Goal: Task Accomplishment & Management: Complete application form

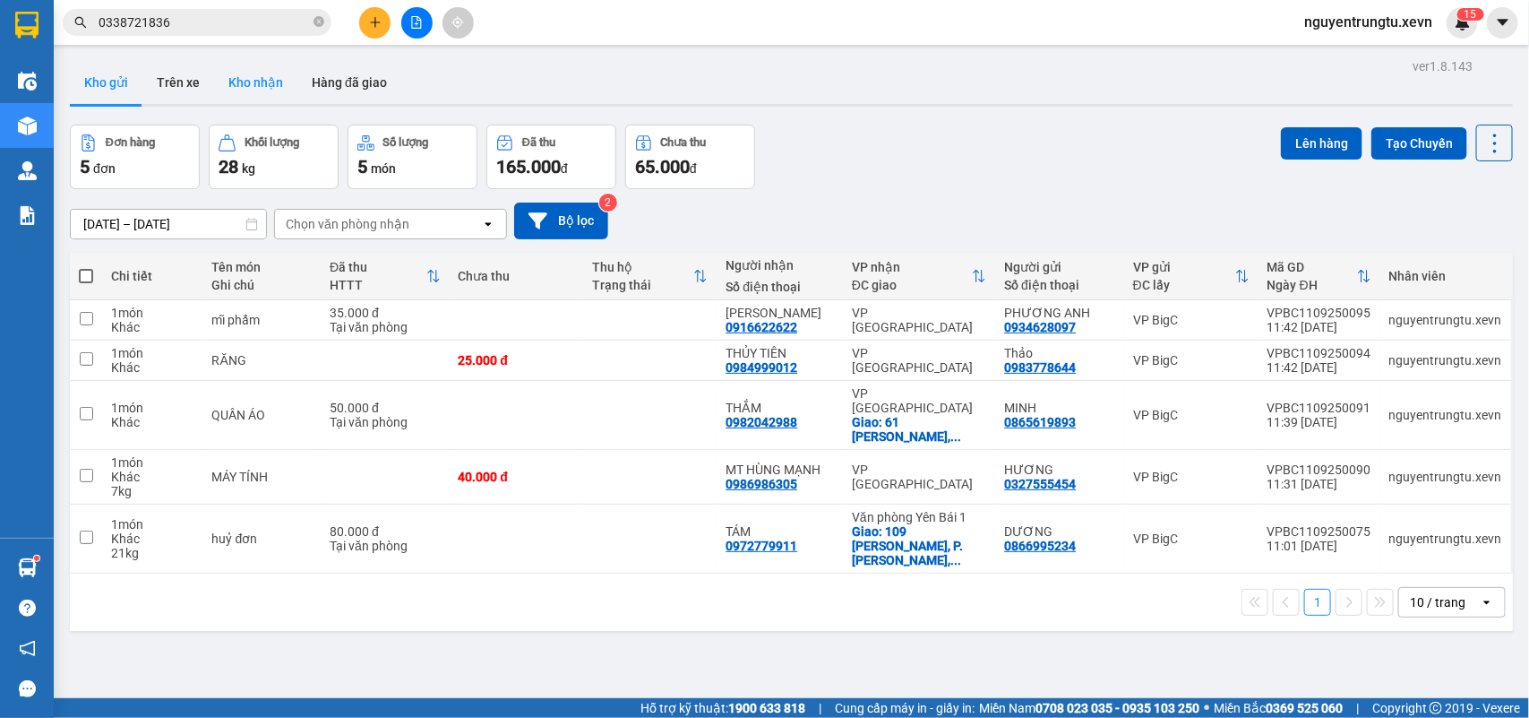
click at [275, 64] on button "Kho nhận" at bounding box center [255, 82] width 83 height 43
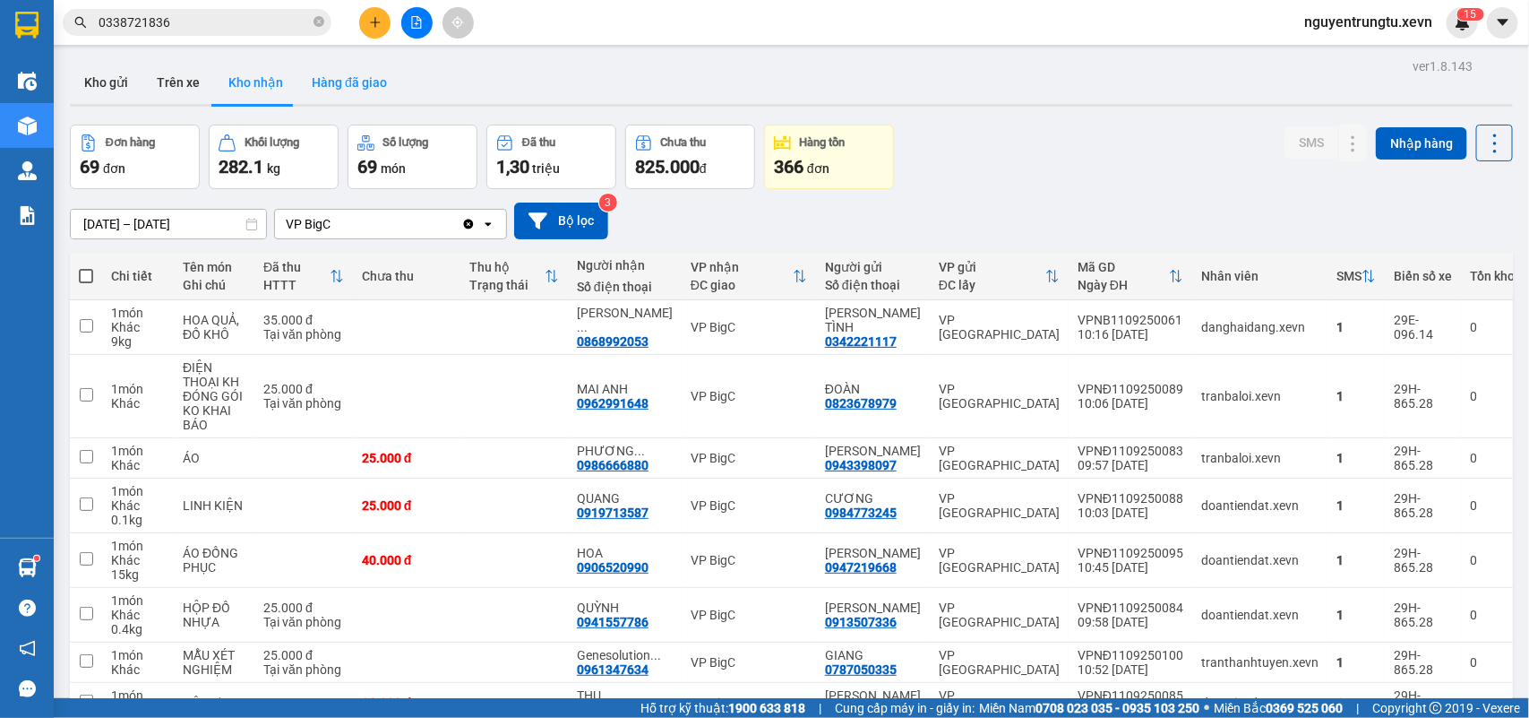
click at [349, 70] on button "Hàng đã giao" at bounding box center [349, 82] width 104 height 43
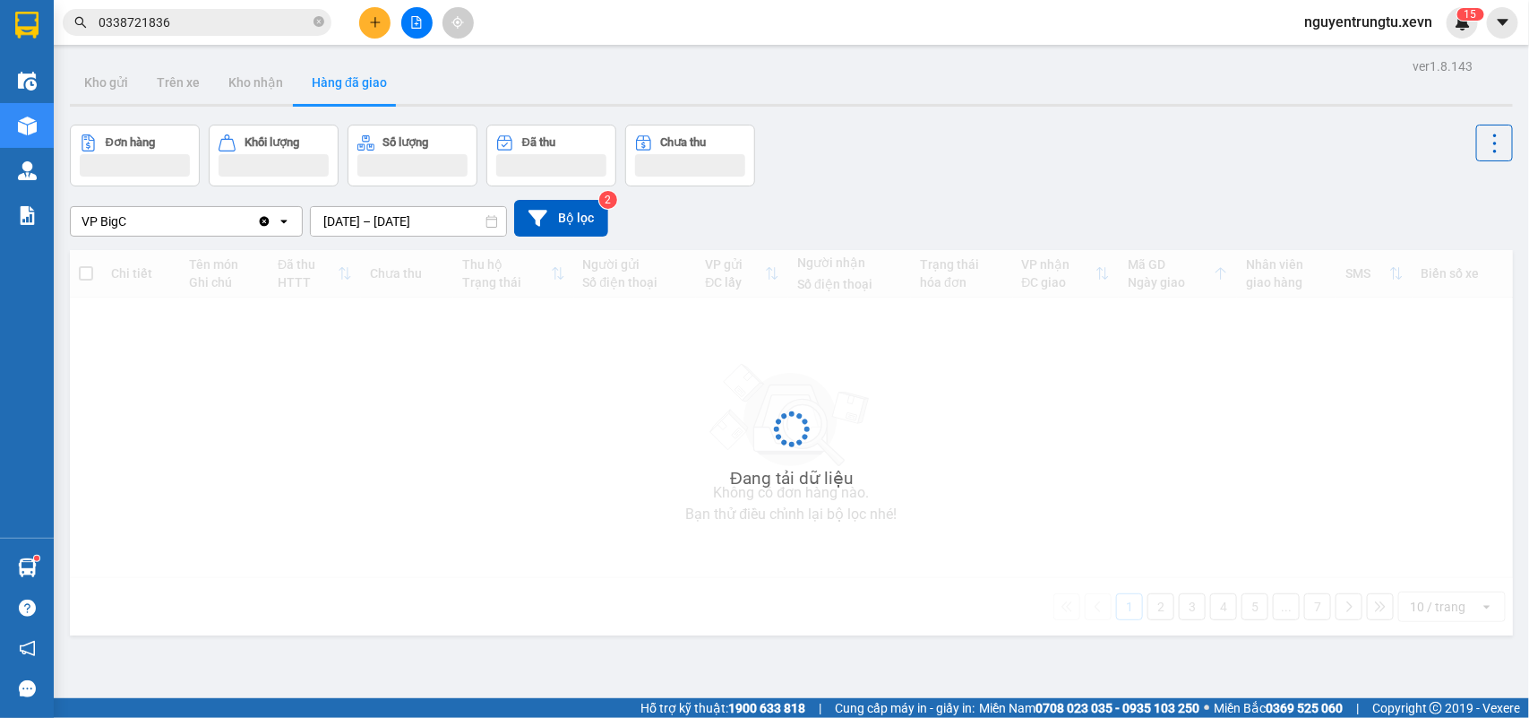
click at [405, 216] on input "[DATE] – [DATE]" at bounding box center [408, 221] width 195 height 29
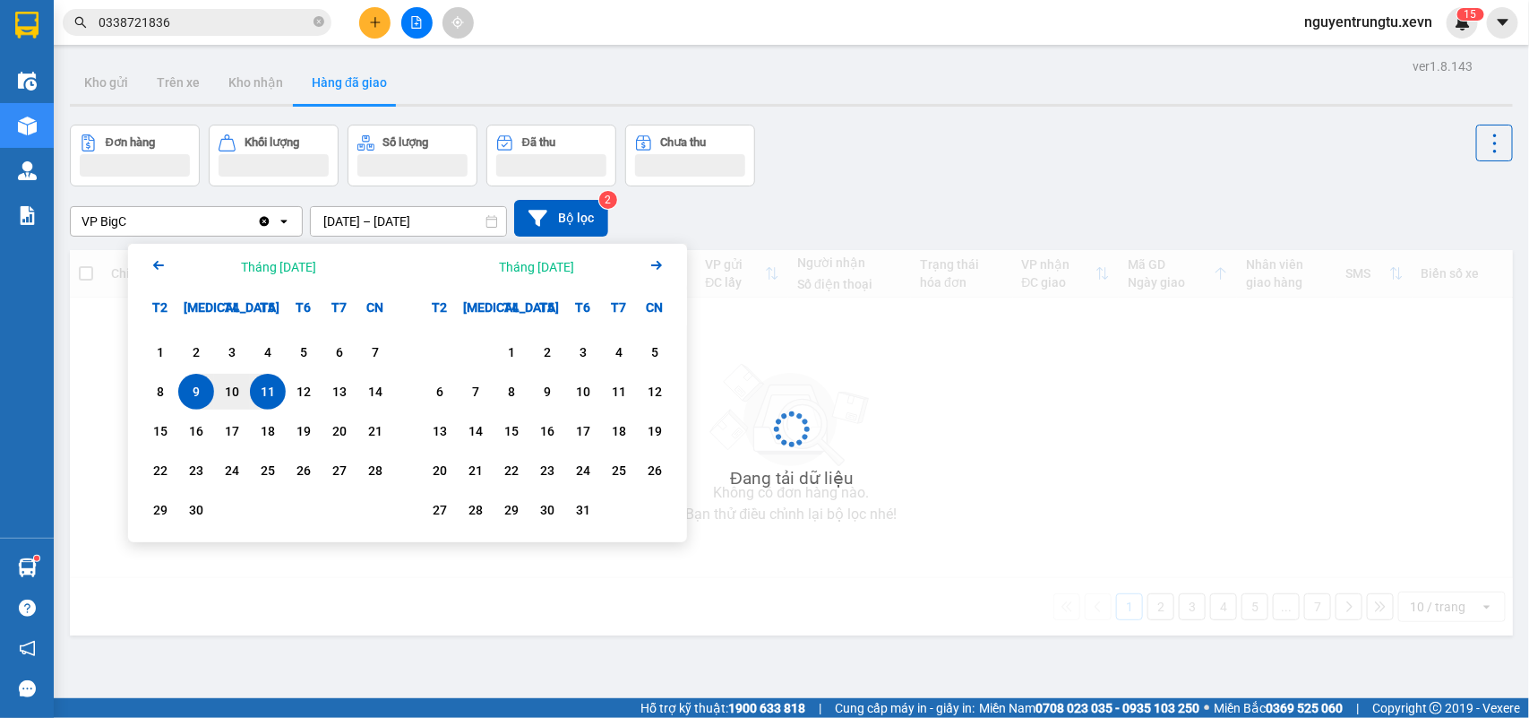
click at [275, 383] on div "11" at bounding box center [267, 392] width 25 height 22
type input "[DATE] – [DATE]"
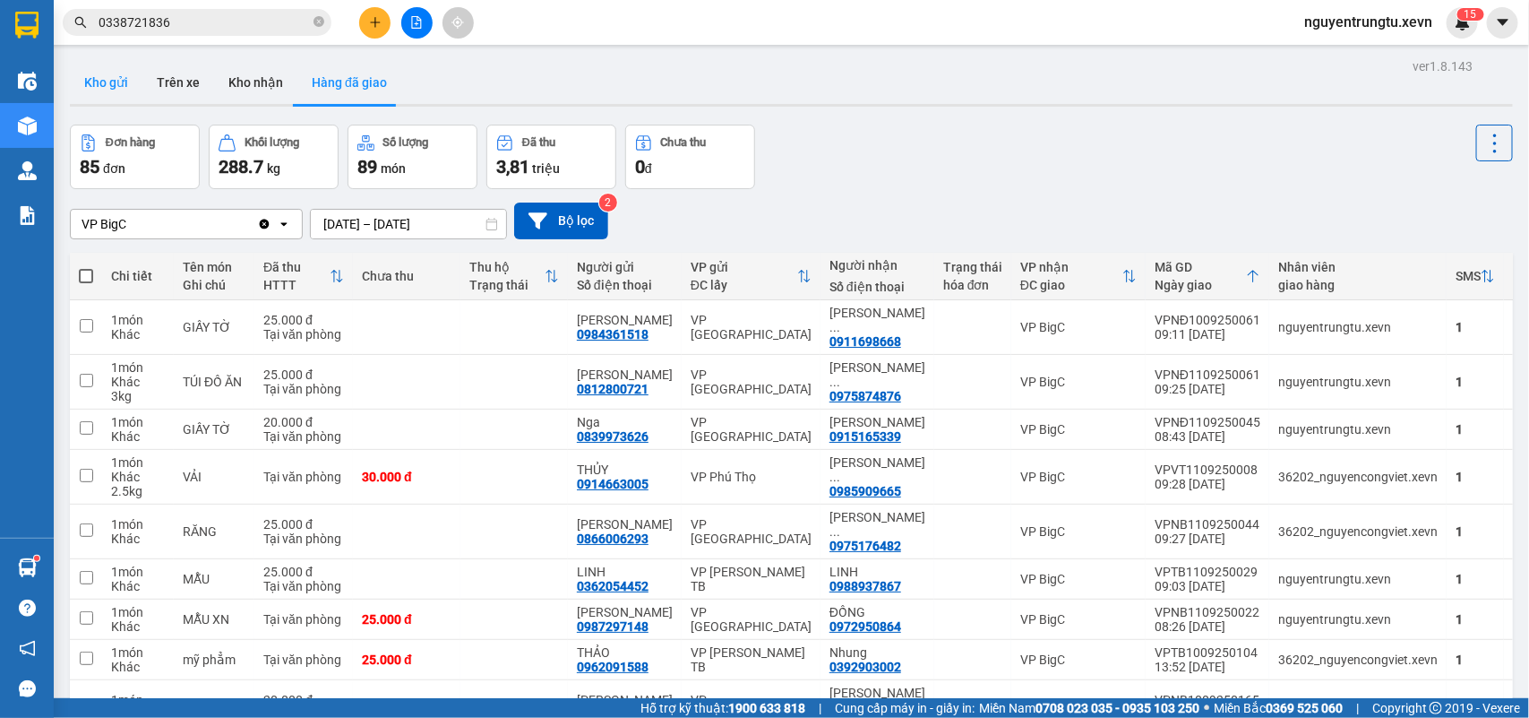
click at [122, 68] on button "Kho gửi" at bounding box center [106, 82] width 73 height 43
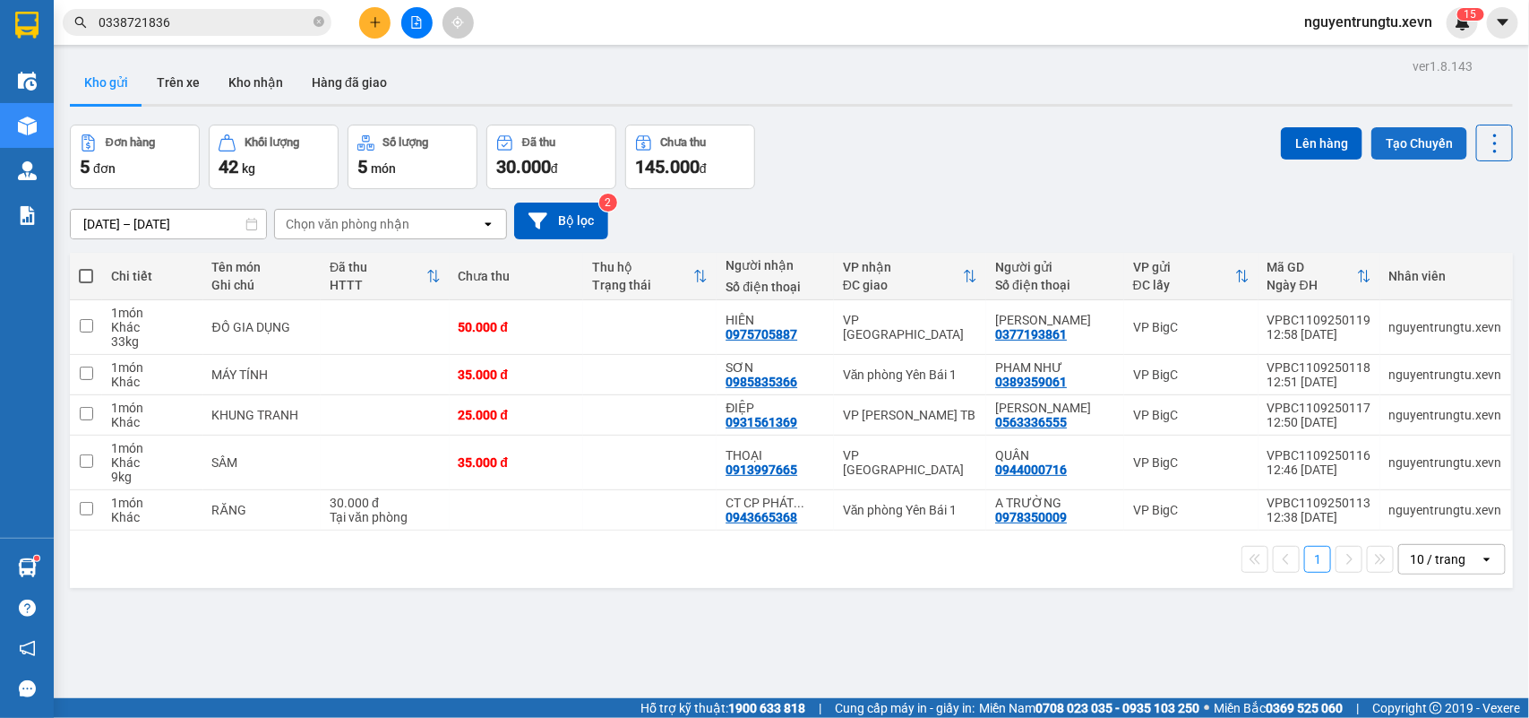
click at [1400, 141] on button "Tạo Chuyến" at bounding box center [1420, 143] width 96 height 32
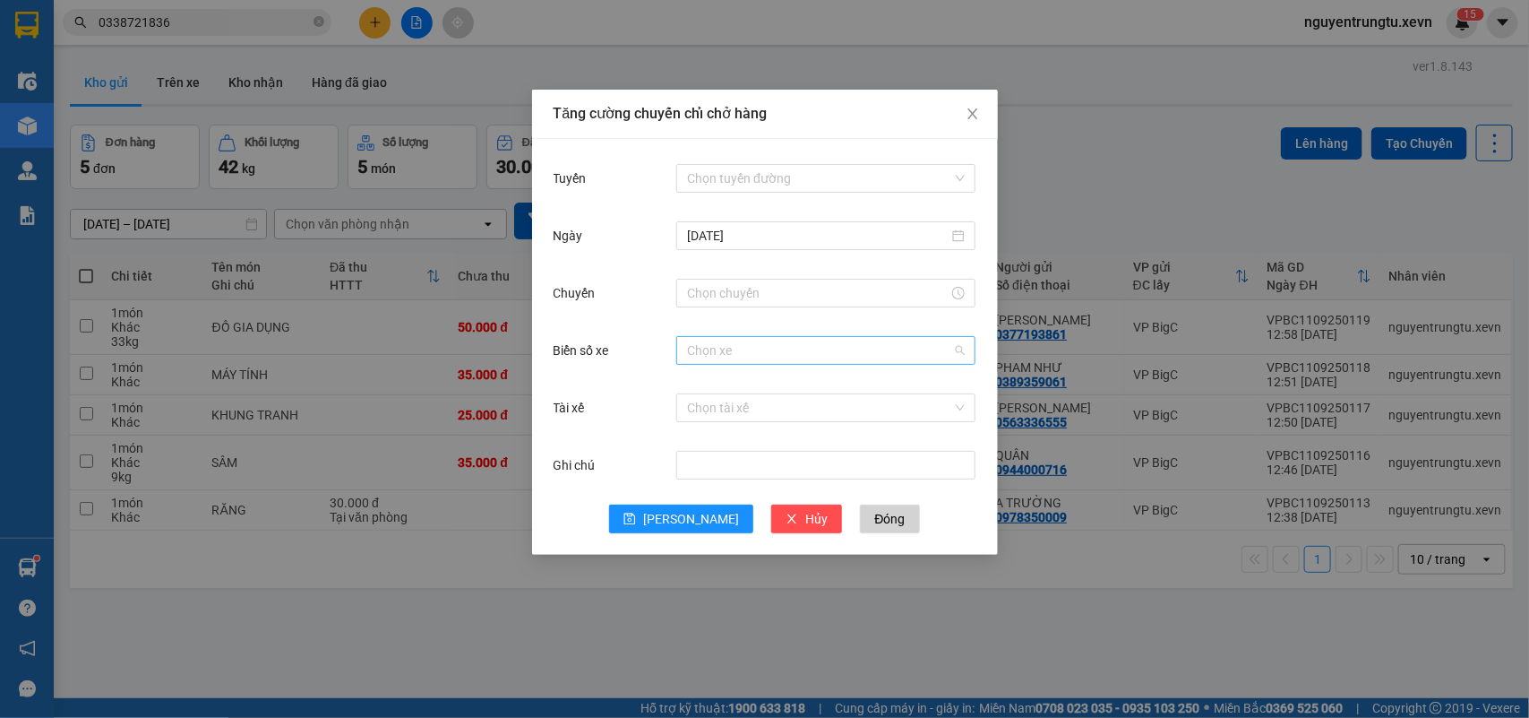
click at [769, 360] on input "Biển số xe" at bounding box center [819, 350] width 265 height 27
type input "2.93"
drag, startPoint x: 759, startPoint y: 383, endPoint x: 768, endPoint y: 414, distance: 31.8
click at [768, 414] on div "29B-302.93 29F-042.93" at bounding box center [825, 400] width 299 height 57
click at [768, 414] on div "29F-042.93" at bounding box center [826, 415] width 278 height 20
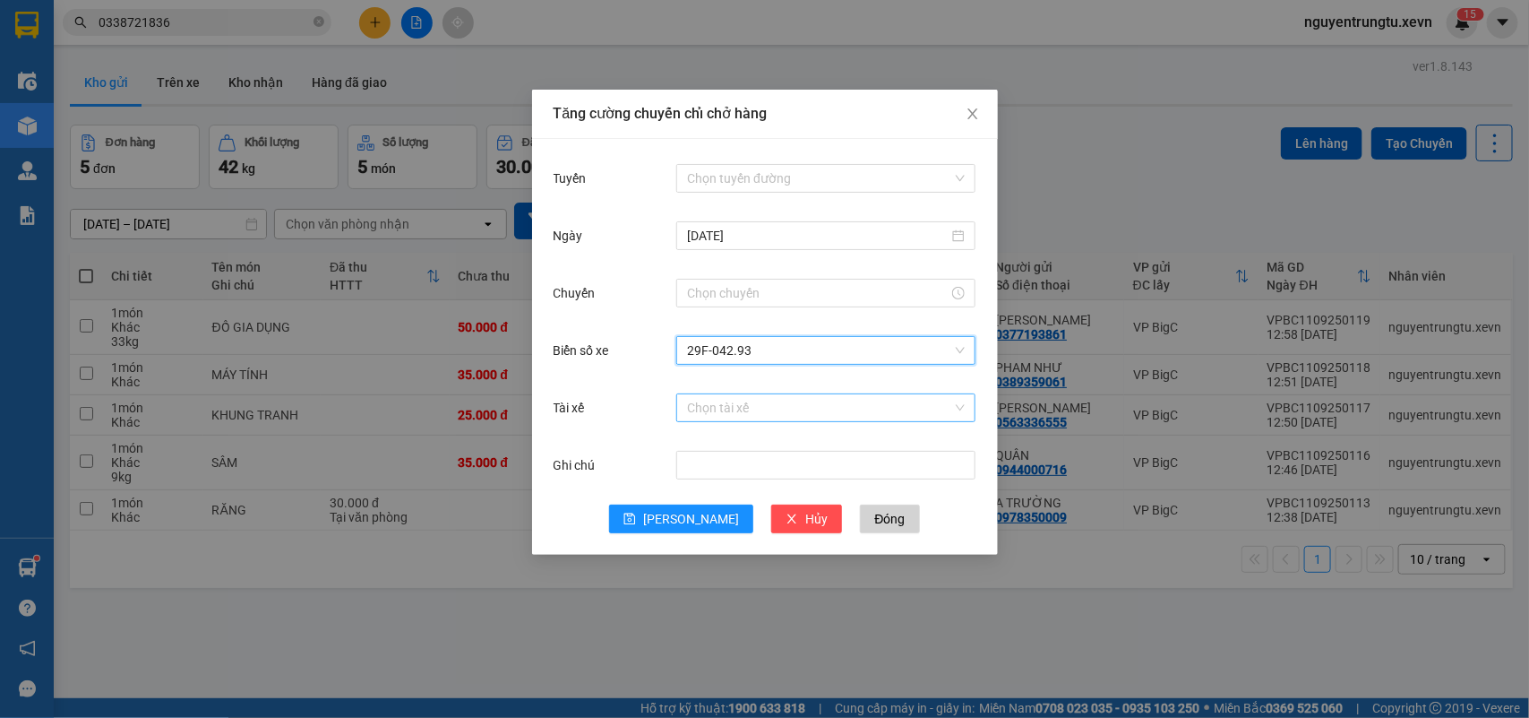
click at [775, 409] on input "Tài xế" at bounding box center [819, 407] width 265 height 27
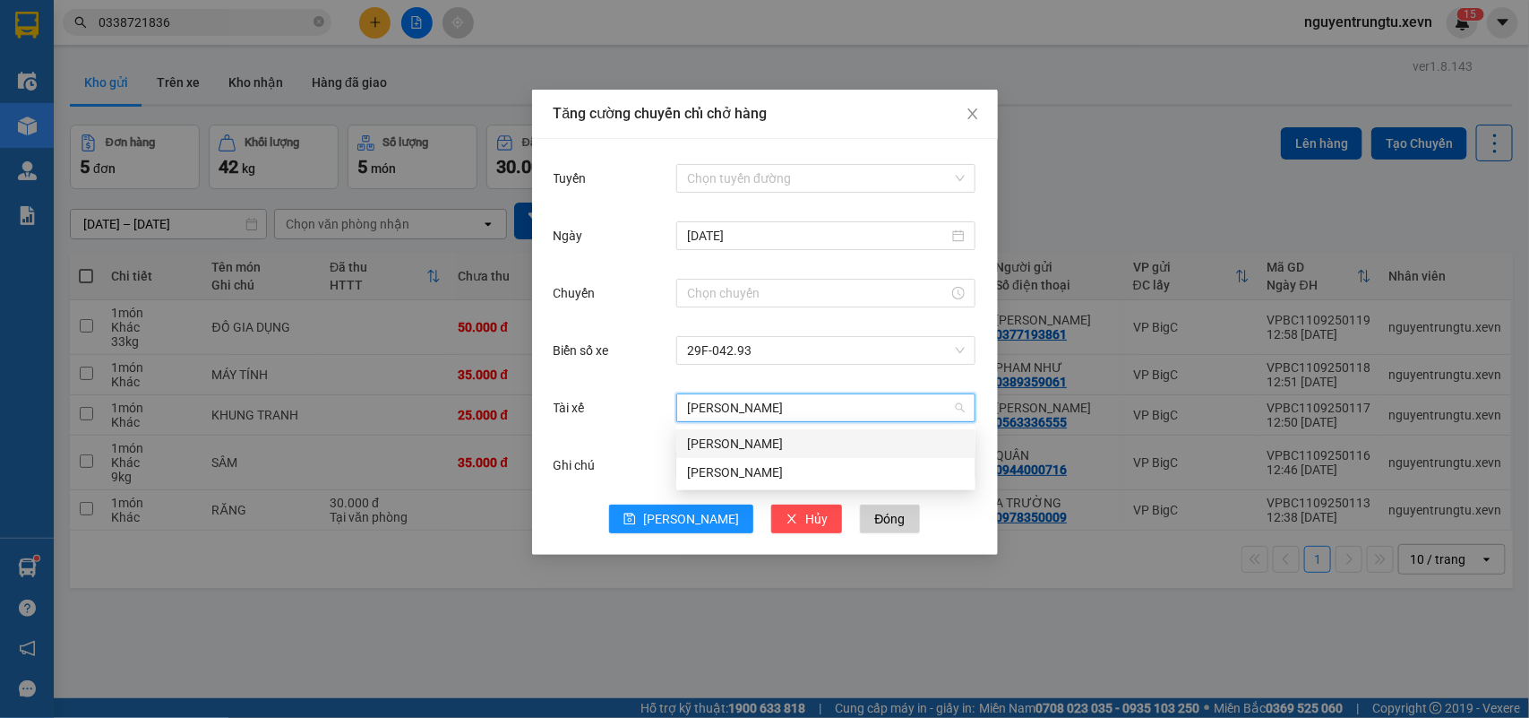
type input "văn hiệu"
click at [749, 475] on div "[PERSON_NAME]" at bounding box center [826, 472] width 278 height 20
click at [775, 168] on input "Tuyến" at bounding box center [819, 178] width 265 height 27
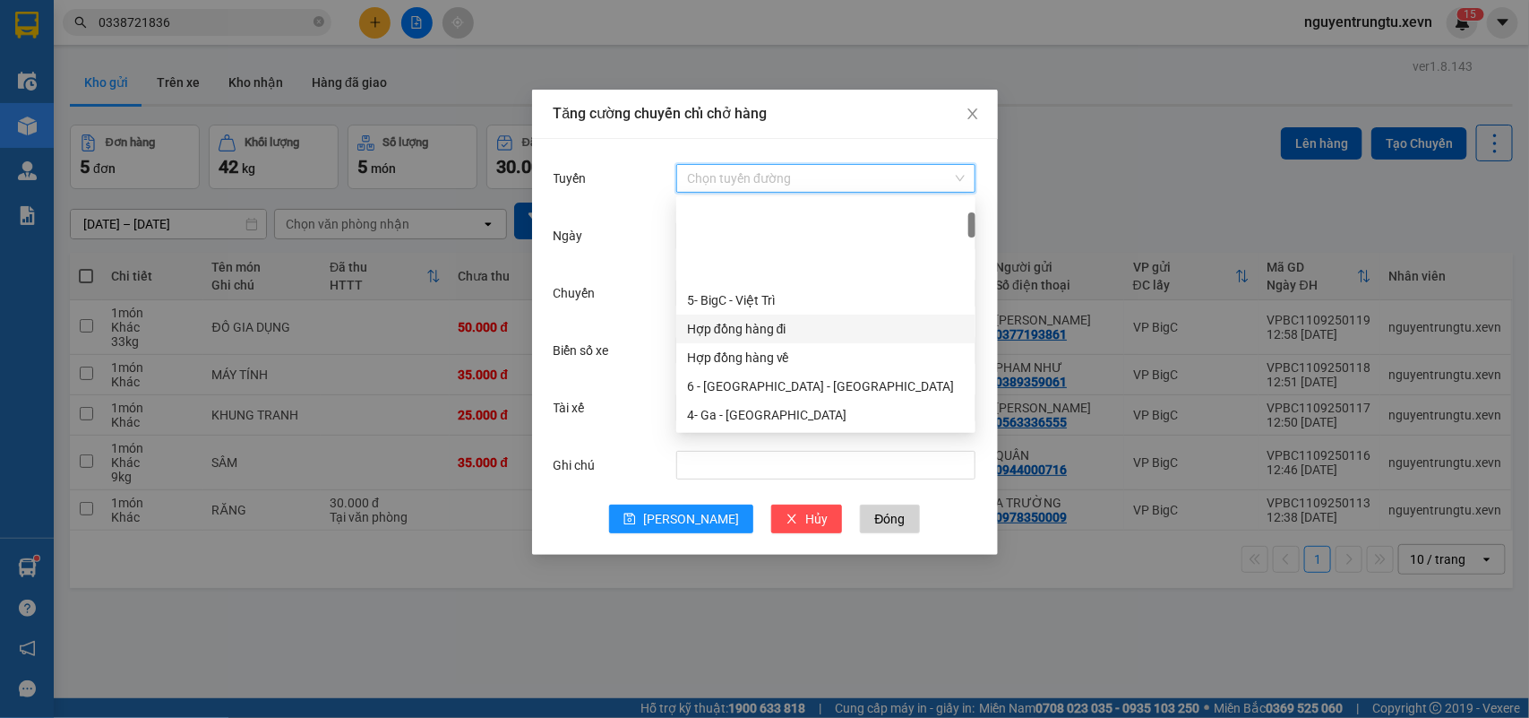
scroll to position [112, 0]
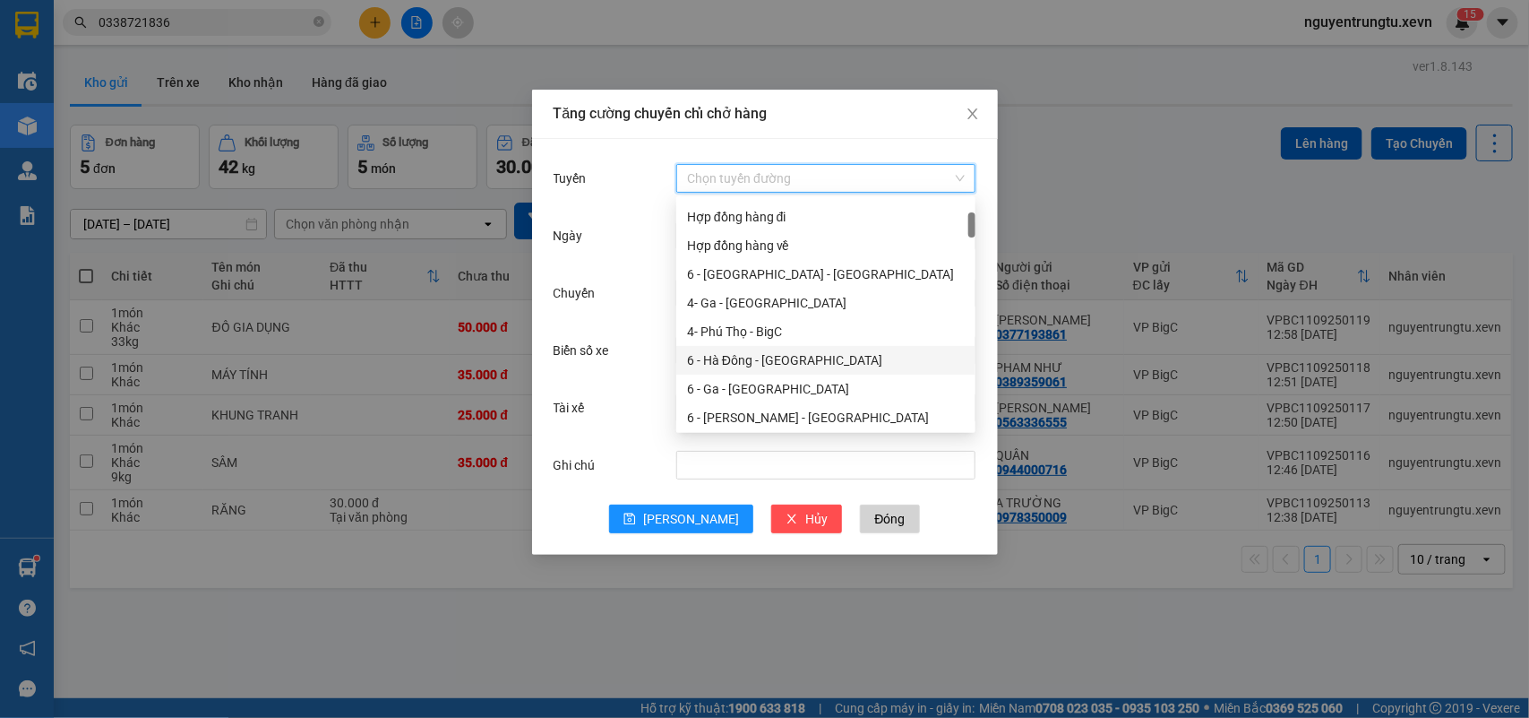
click at [766, 354] on div "6 - Hà Đông - [GEOGRAPHIC_DATA]" at bounding box center [826, 360] width 278 height 20
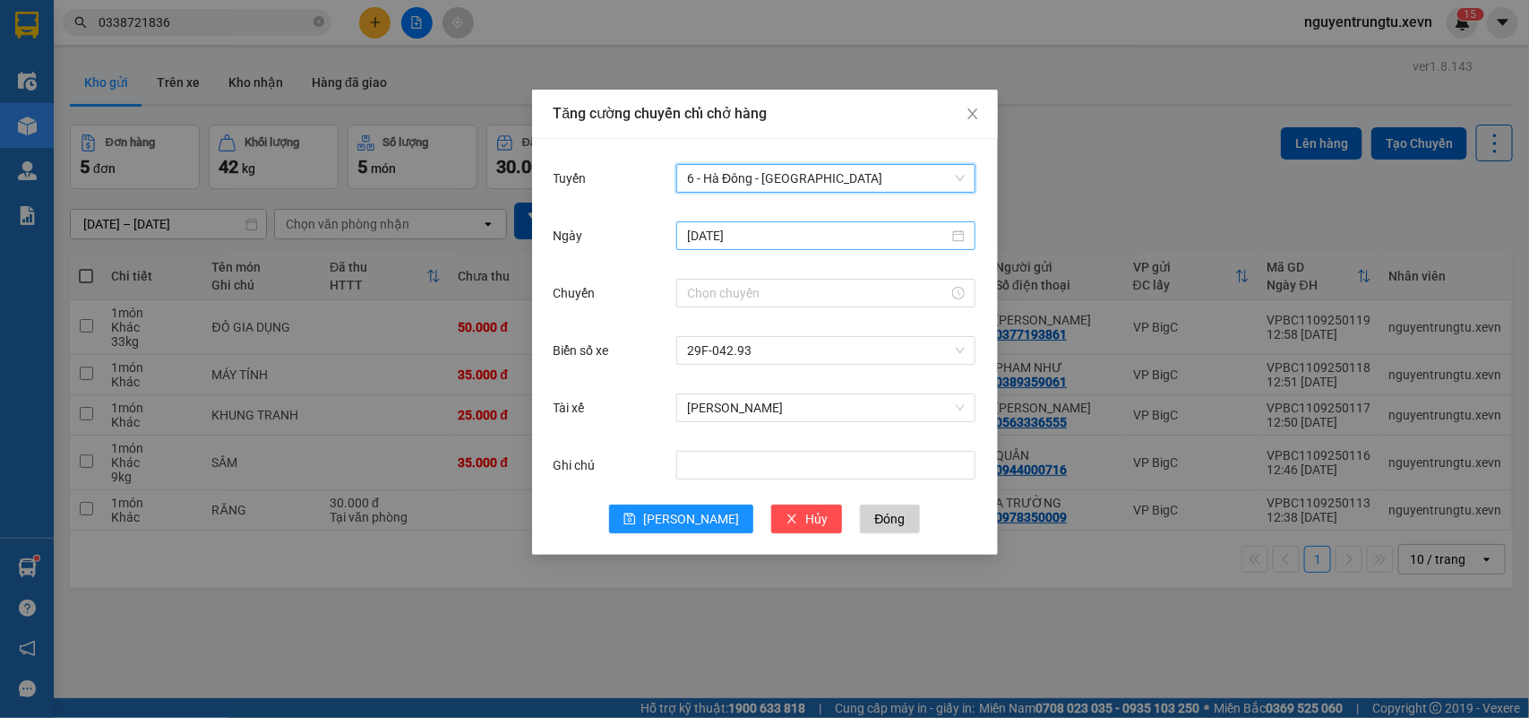
click at [741, 237] on input "[DATE]" at bounding box center [818, 236] width 262 height 20
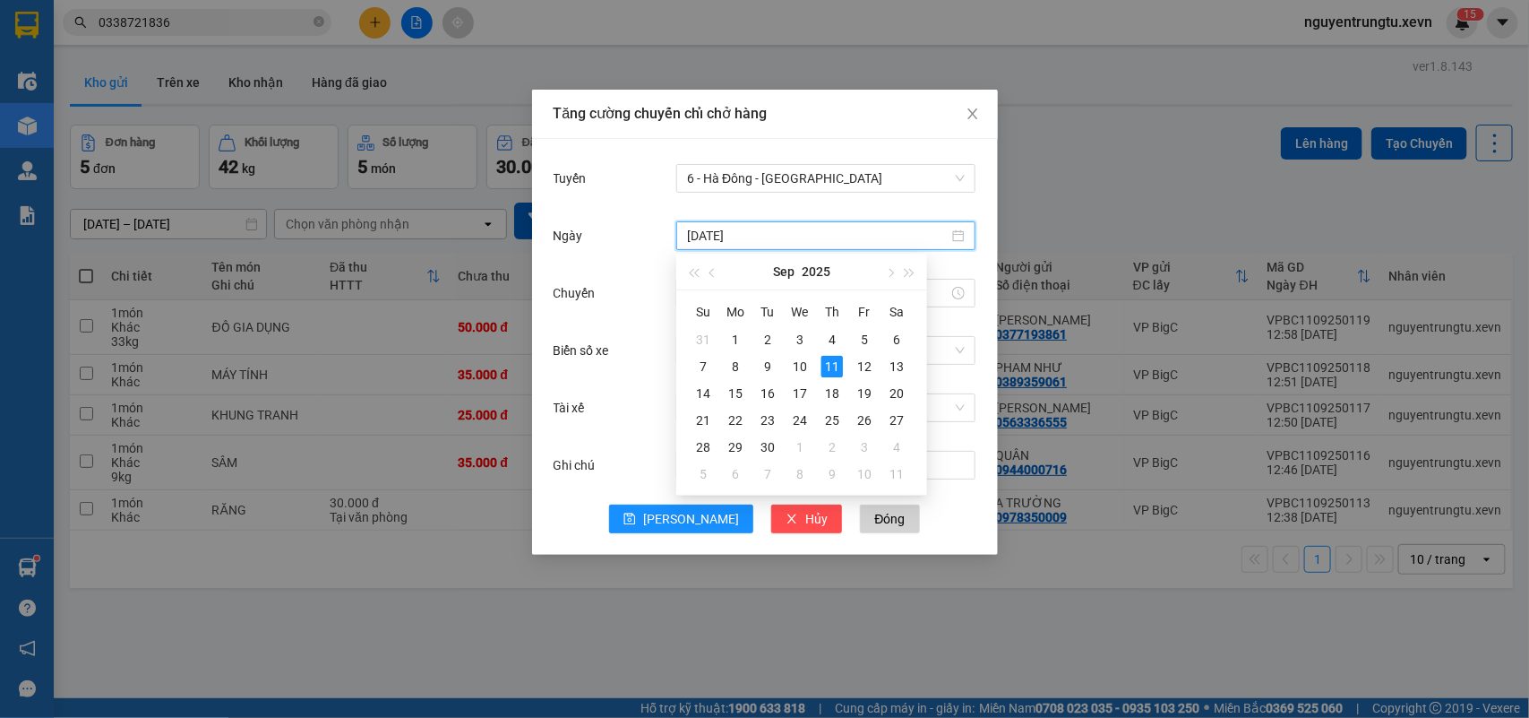
click at [648, 287] on div "Chuyến" at bounding box center [616, 293] width 124 height 36
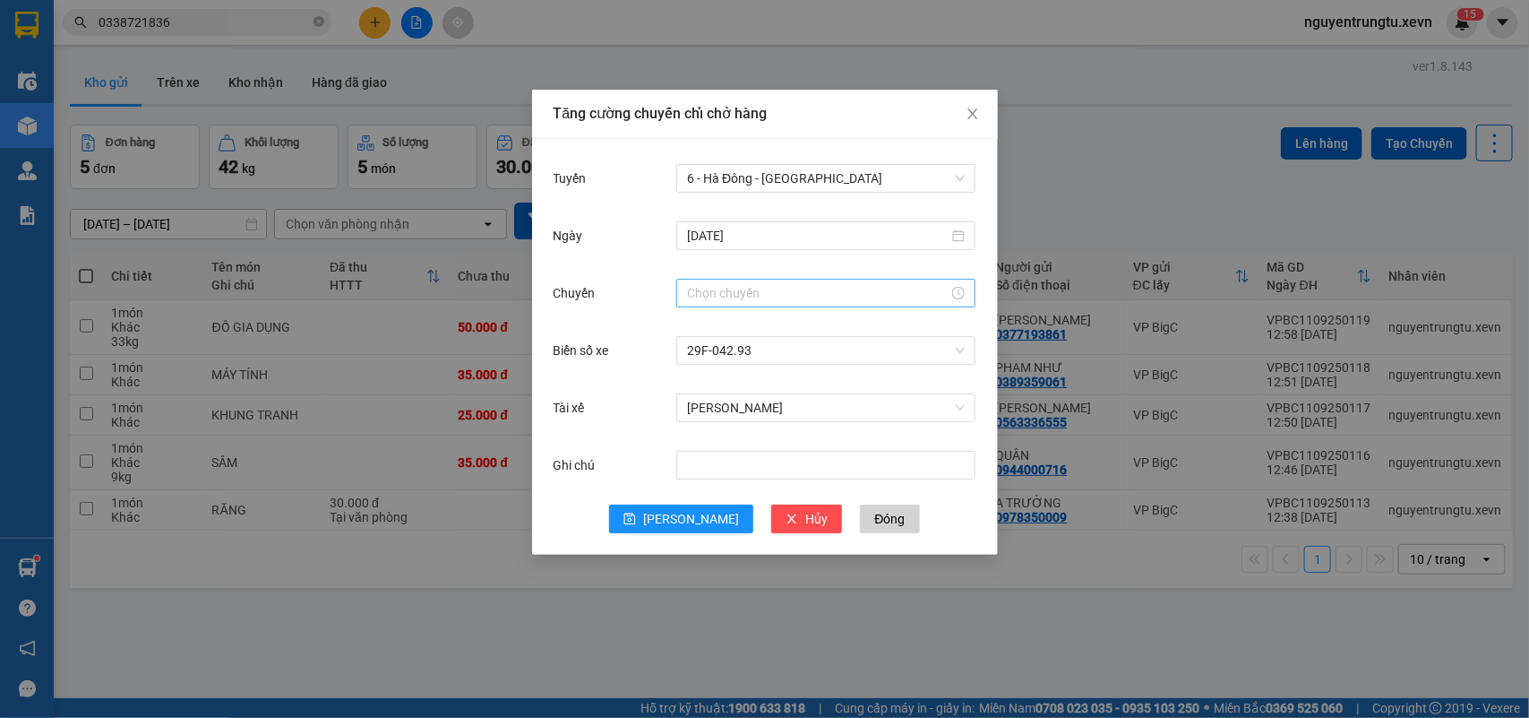
click at [685, 292] on div at bounding box center [825, 293] width 299 height 29
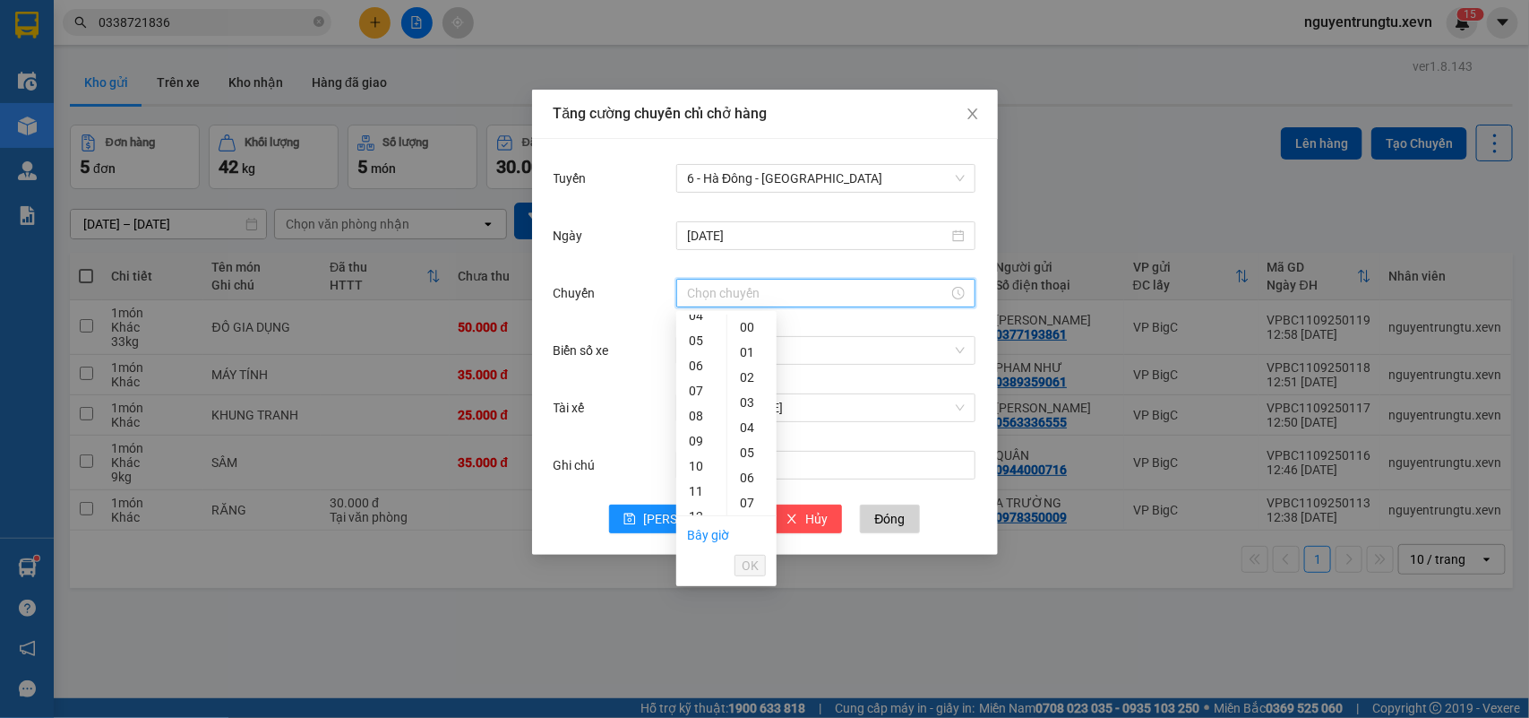
scroll to position [224, 0]
click at [700, 428] on div "13" at bounding box center [701, 429] width 50 height 25
click at [745, 340] on div "05" at bounding box center [751, 340] width 49 height 25
type input "13:05"
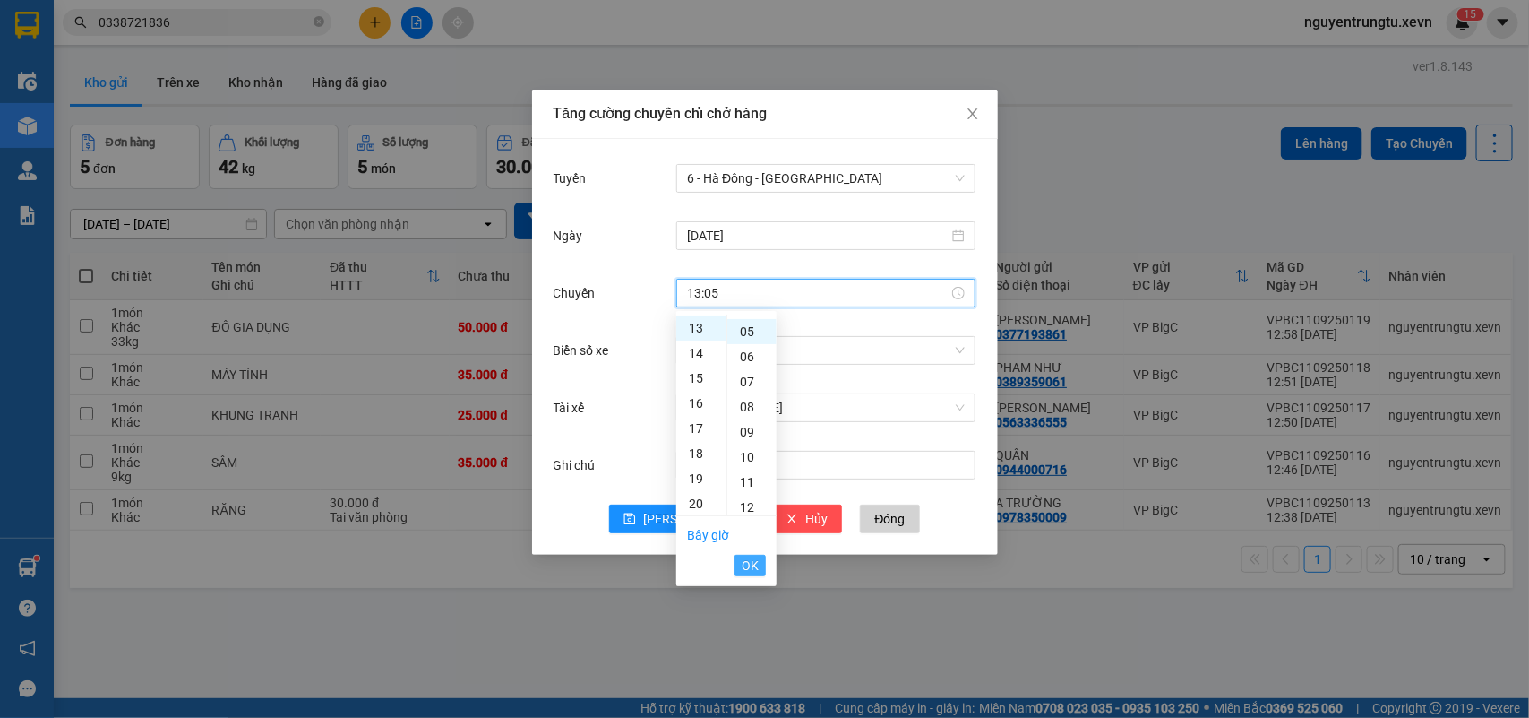
scroll to position [125, 0]
click at [757, 564] on span "OK" at bounding box center [750, 565] width 17 height 20
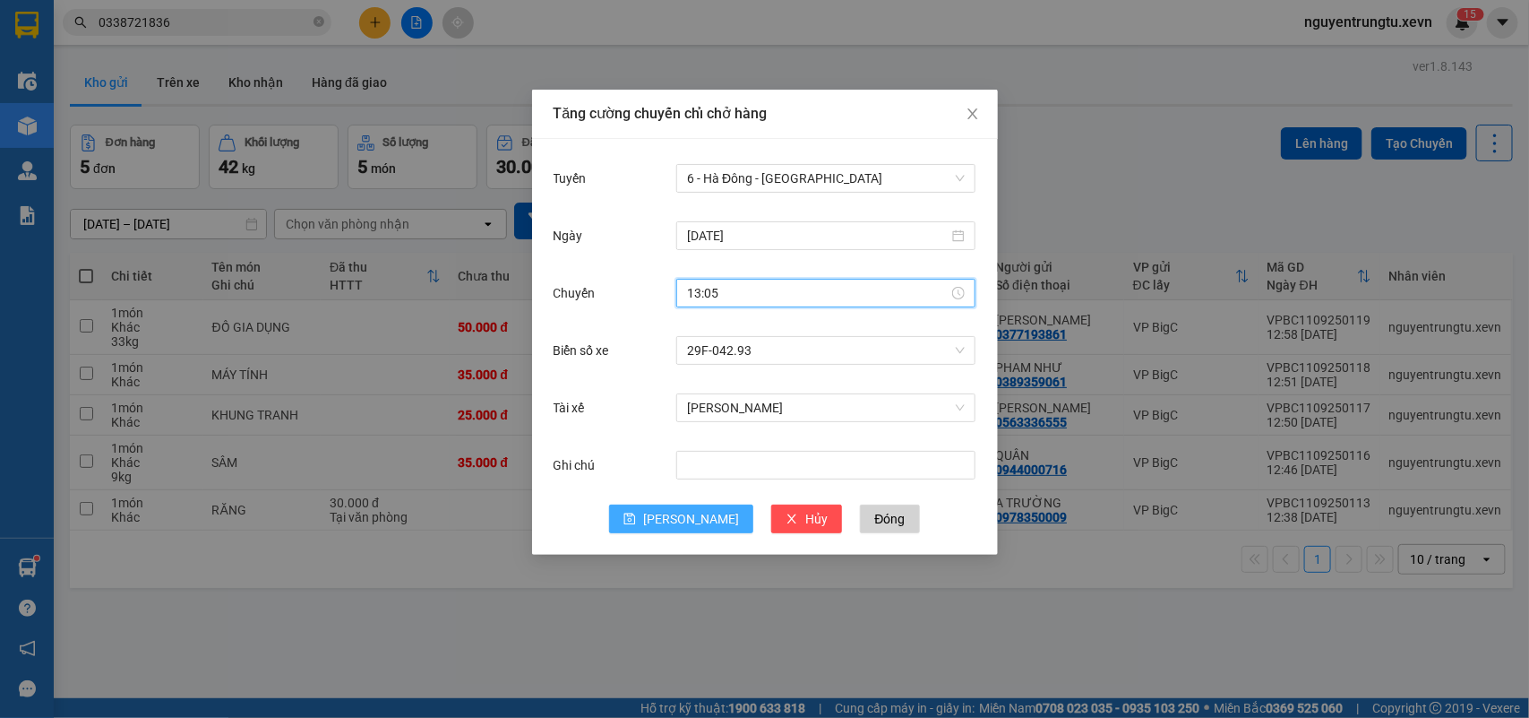
click at [706, 529] on button "[PERSON_NAME]" at bounding box center [681, 518] width 144 height 29
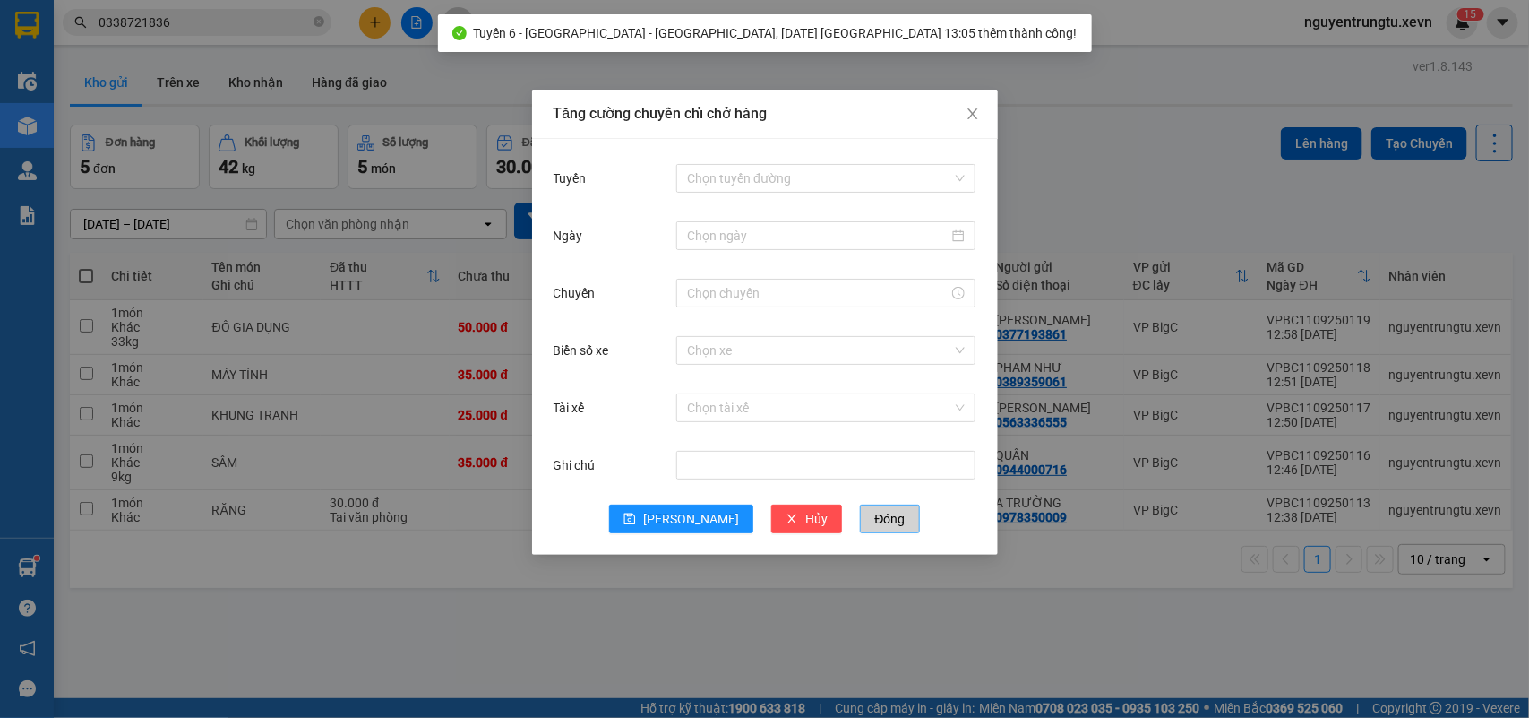
click at [860, 529] on button "Đóng" at bounding box center [889, 518] width 59 height 29
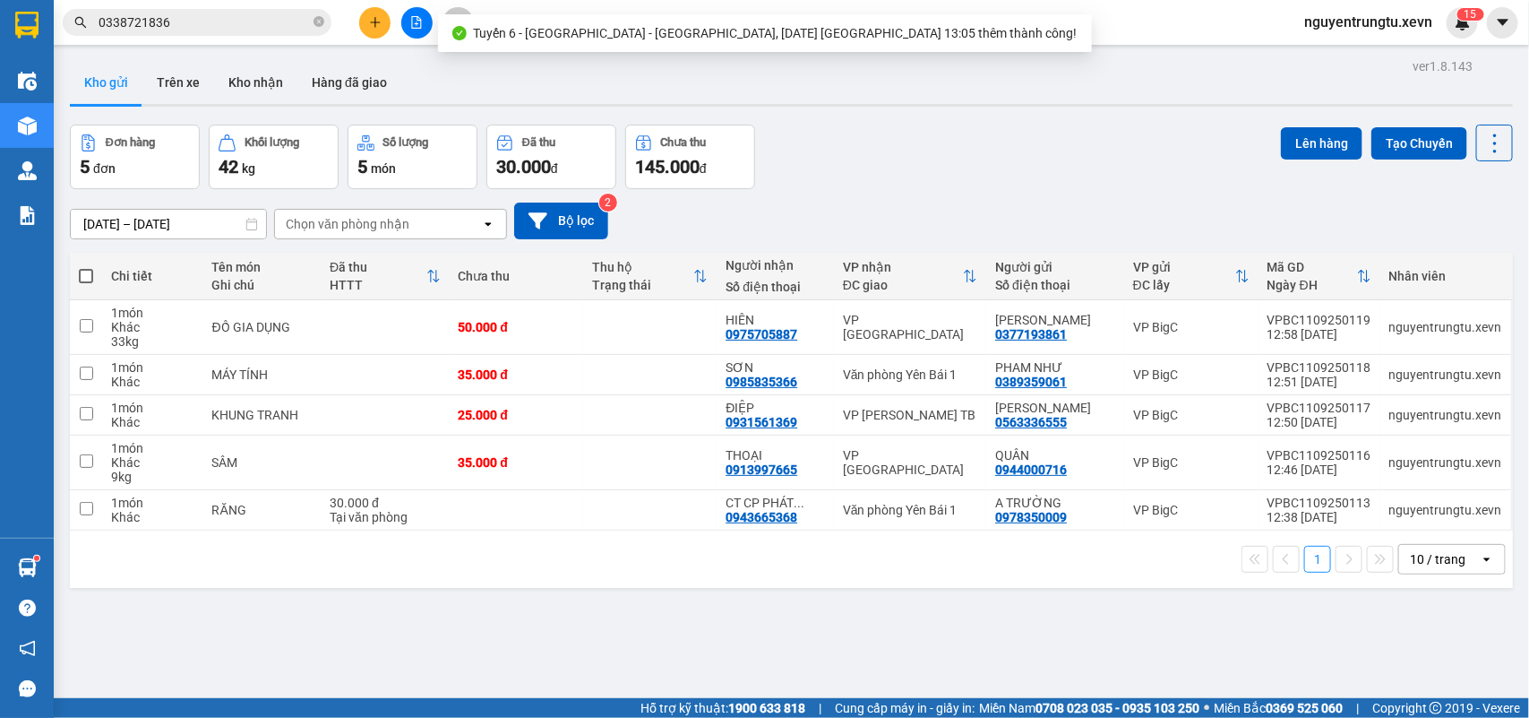
click at [28, 73] on img at bounding box center [27, 81] width 19 height 19
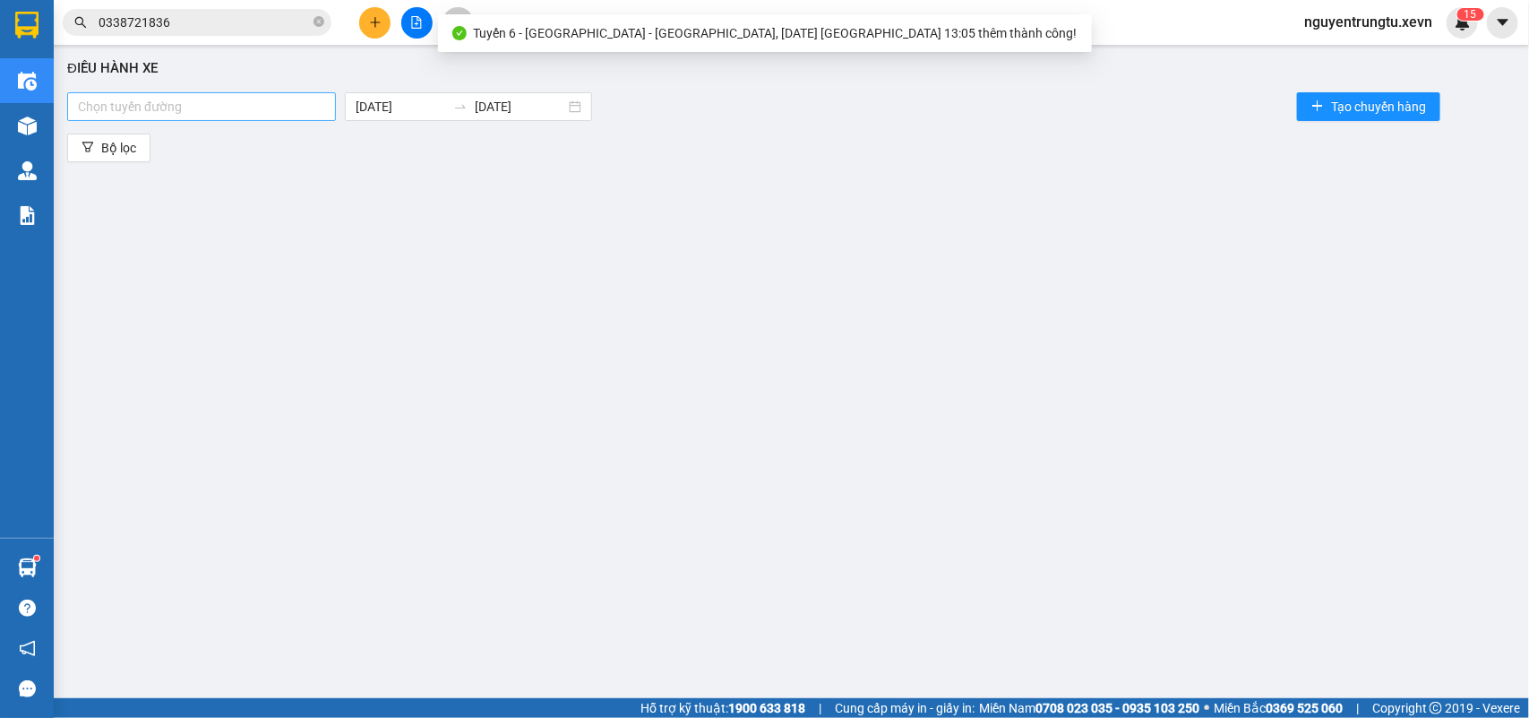
drag, startPoint x: 202, startPoint y: 99, endPoint x: 189, endPoint y: 108, distance: 16.2
click at [202, 99] on div at bounding box center [202, 107] width 260 height 22
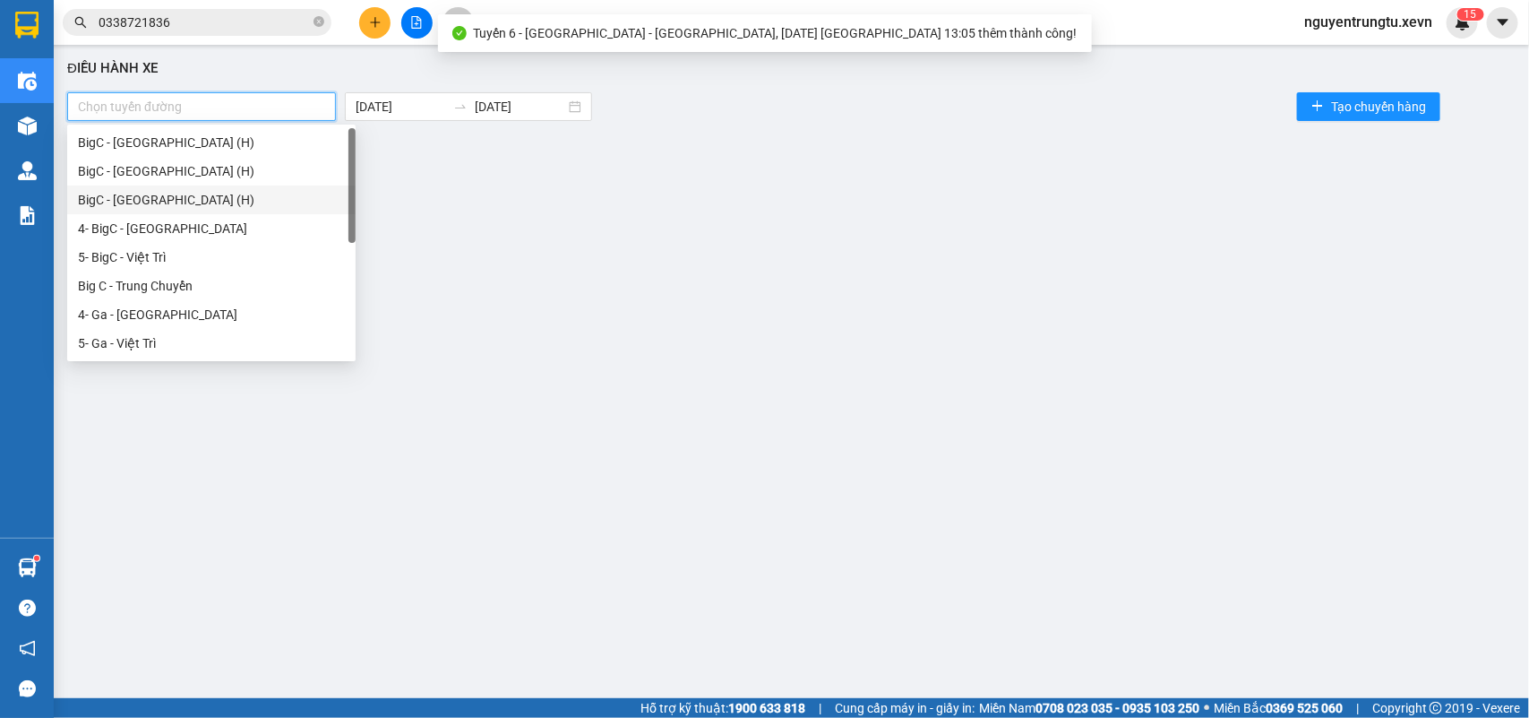
click at [163, 198] on div "BigC - [GEOGRAPHIC_DATA] (H)" at bounding box center [211, 200] width 267 height 20
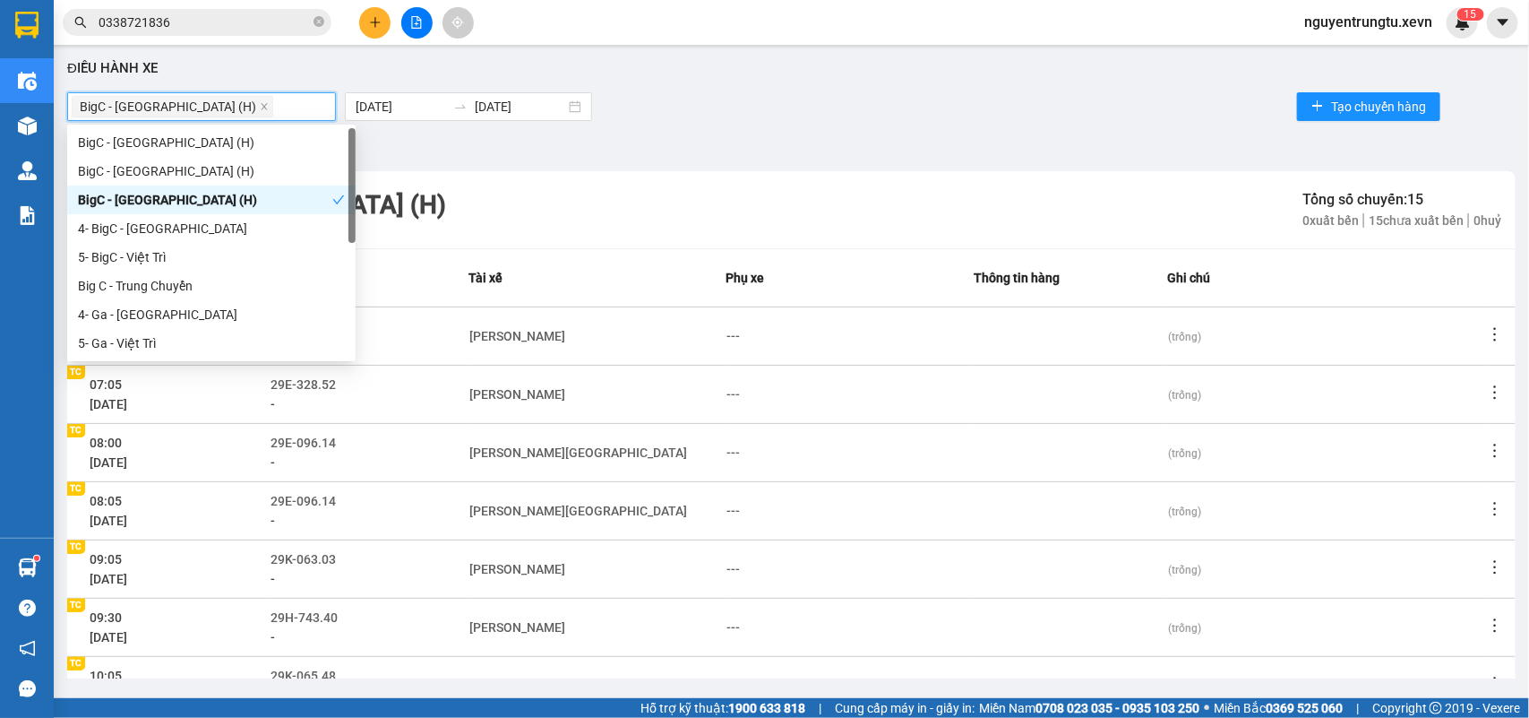
scroll to position [283, 0]
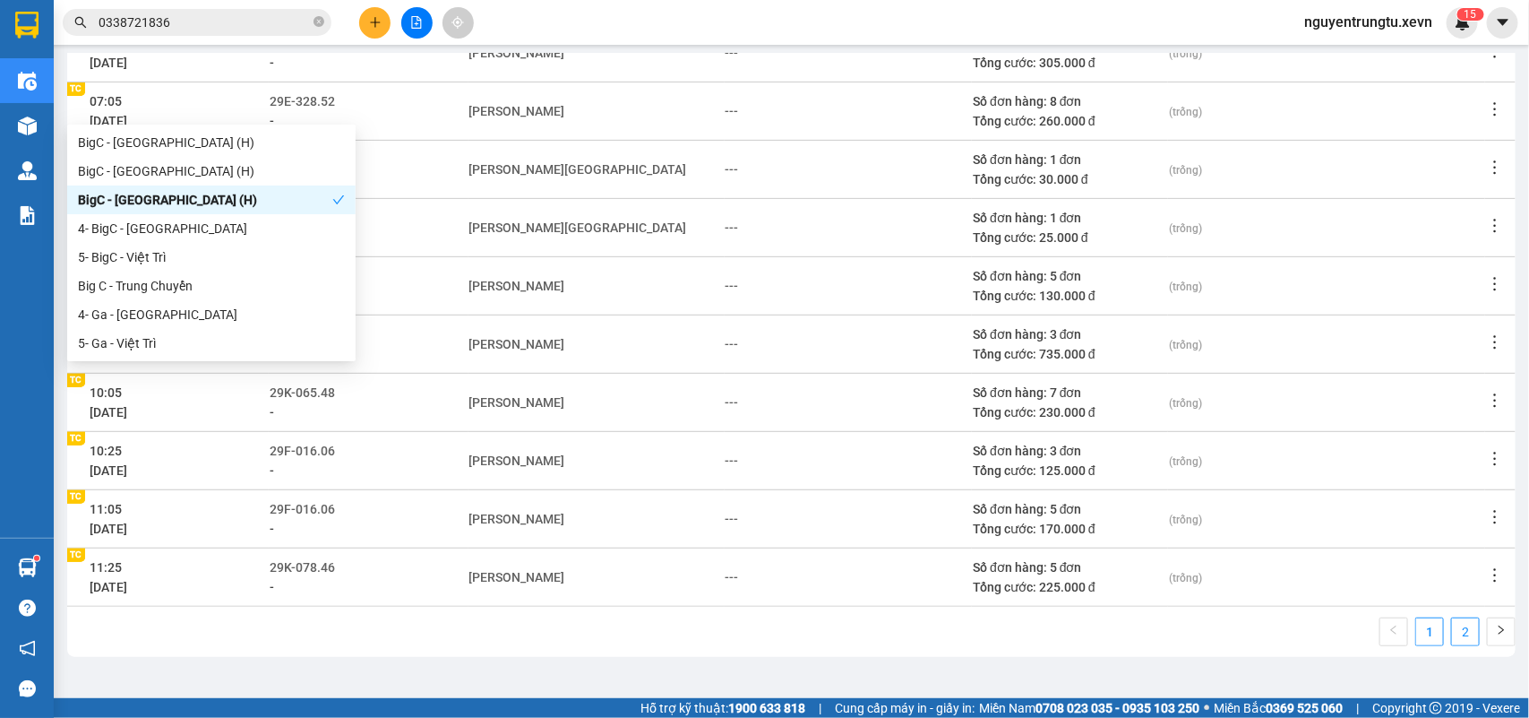
click at [1452, 629] on link "2" at bounding box center [1465, 631] width 27 height 27
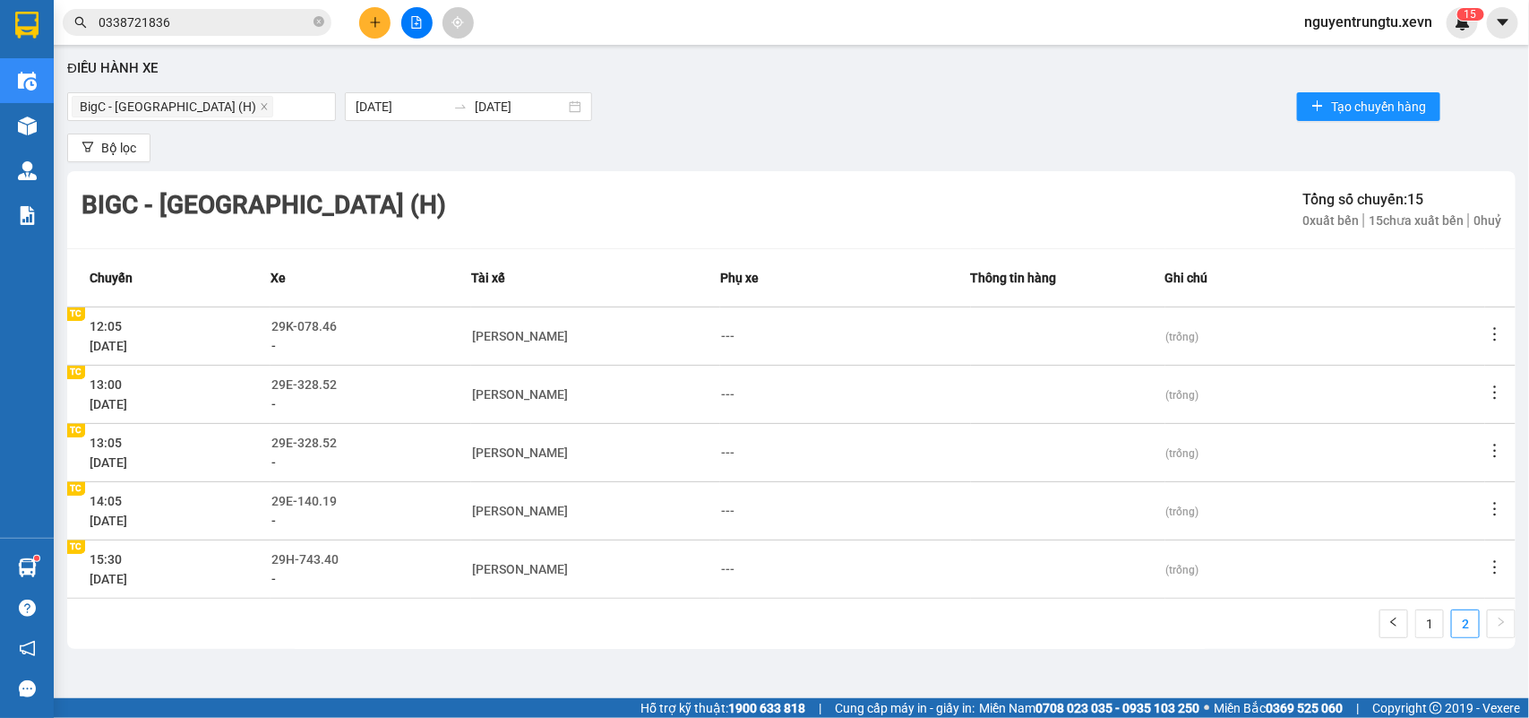
scroll to position [0, 0]
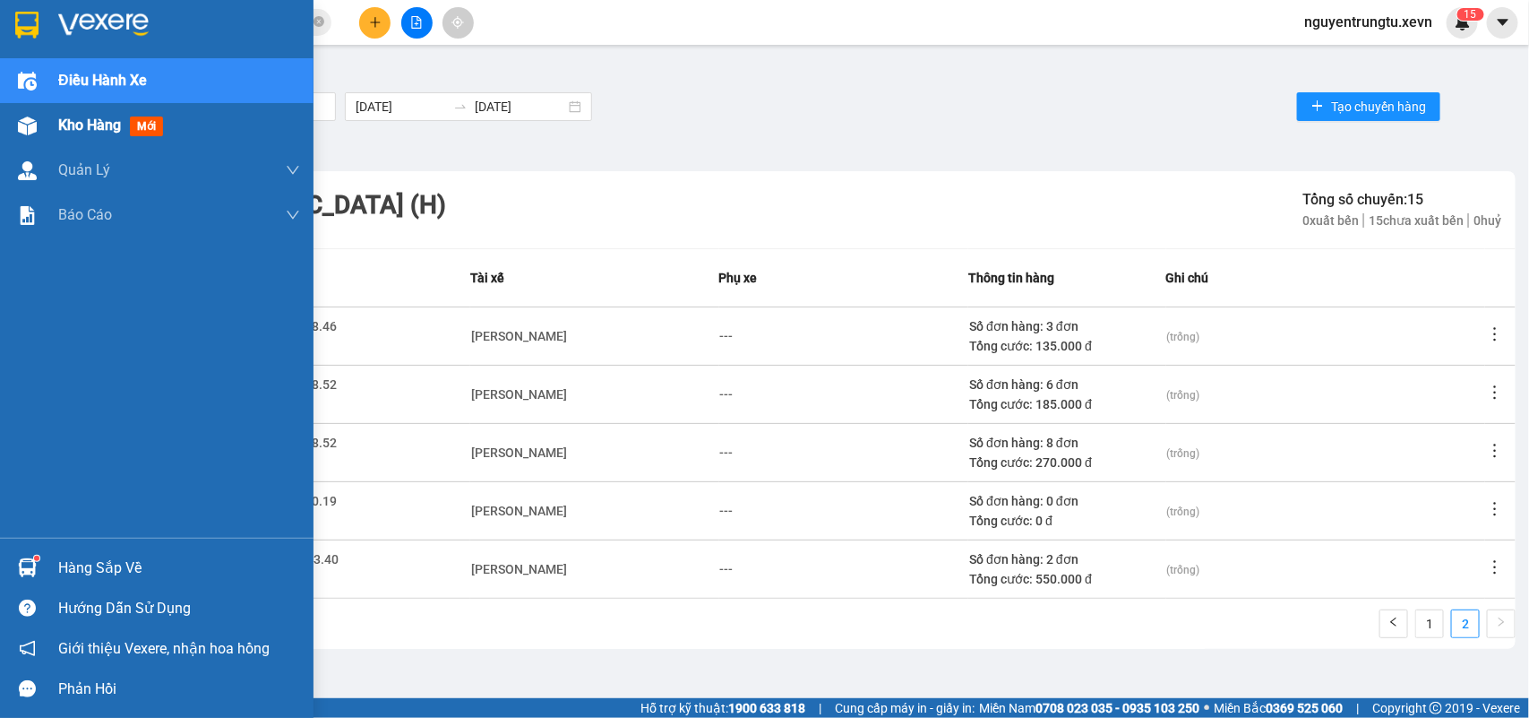
click at [20, 140] on div at bounding box center [27, 125] width 31 height 31
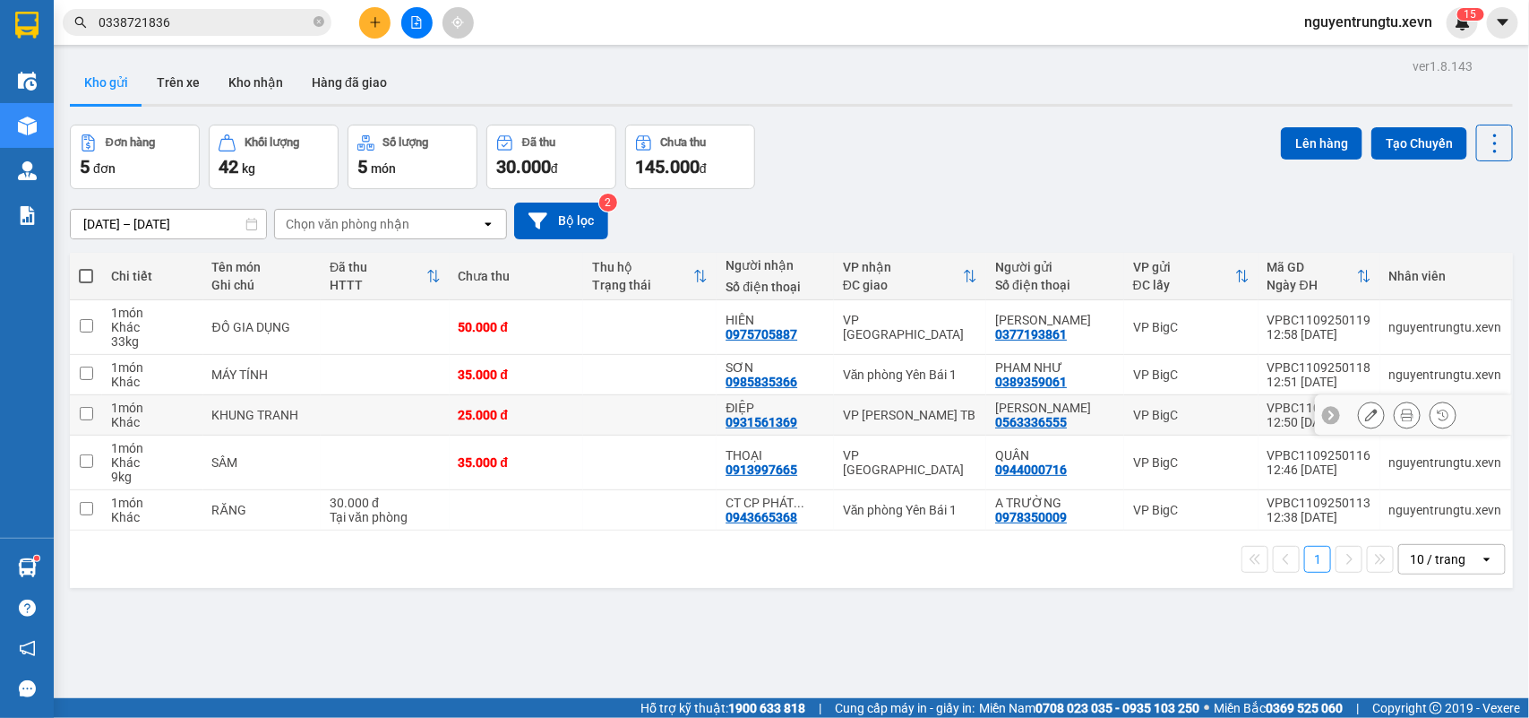
click at [588, 396] on td at bounding box center [649, 415] width 133 height 40
checkbox input "true"
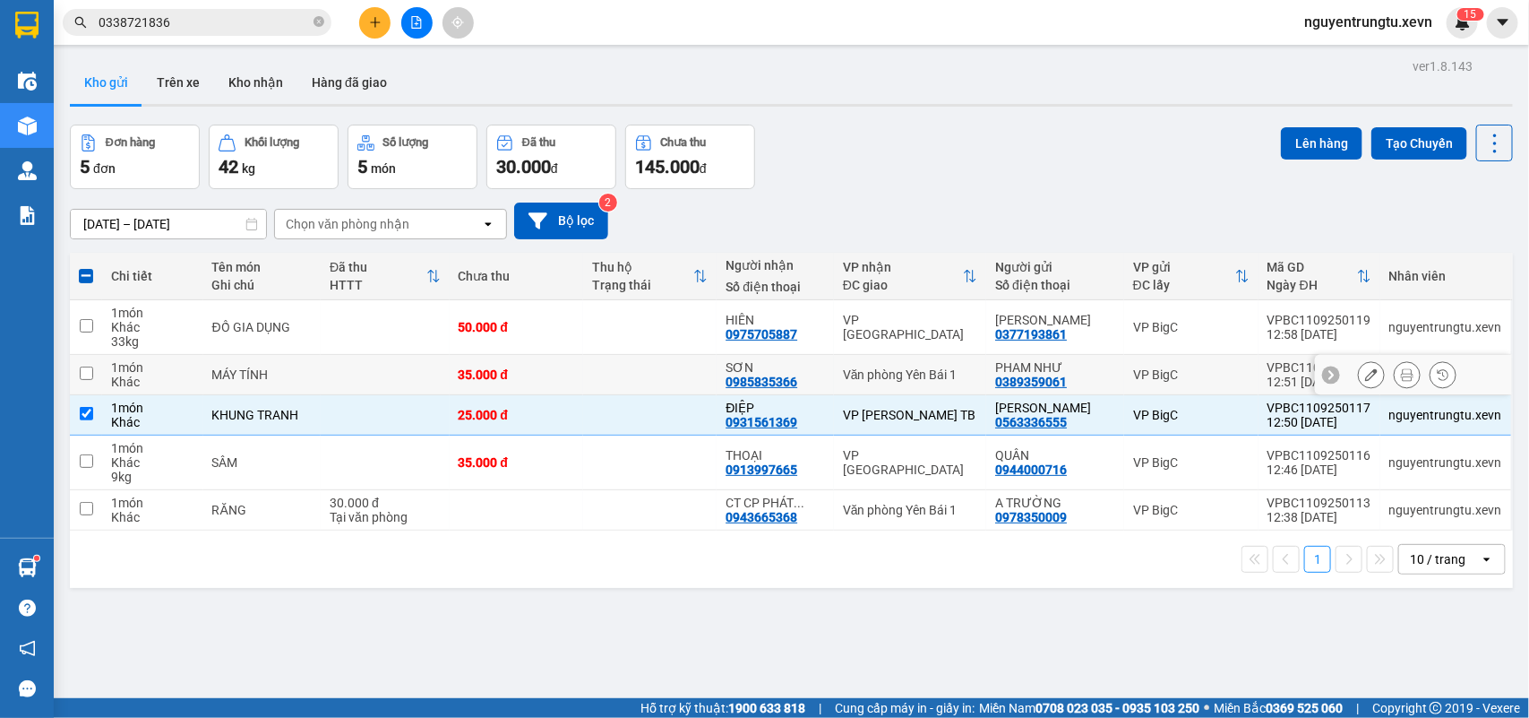
click at [597, 378] on td at bounding box center [649, 375] width 133 height 40
checkbox input "true"
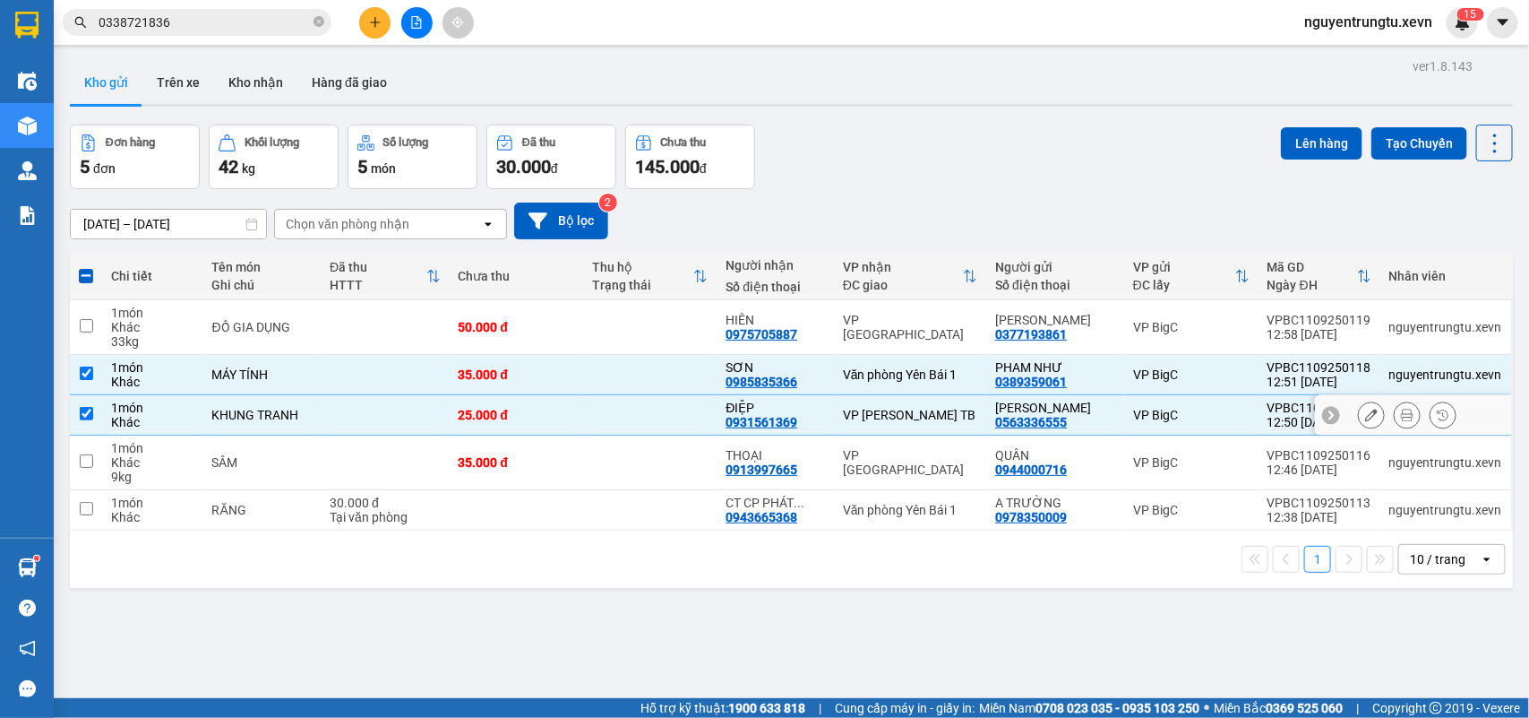
click at [597, 401] on td at bounding box center [649, 415] width 133 height 40
checkbox input "false"
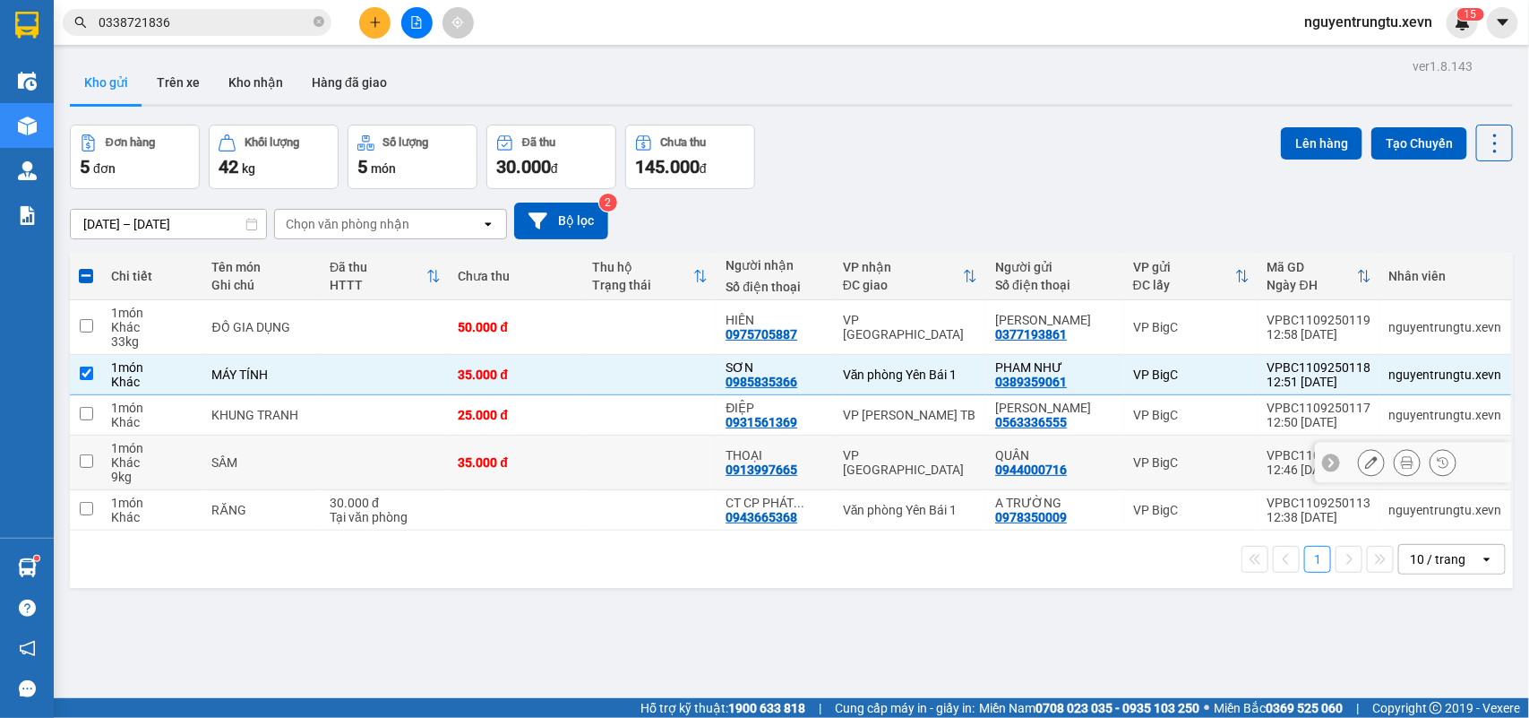
click at [607, 489] on td at bounding box center [649, 462] width 133 height 55
checkbox input "true"
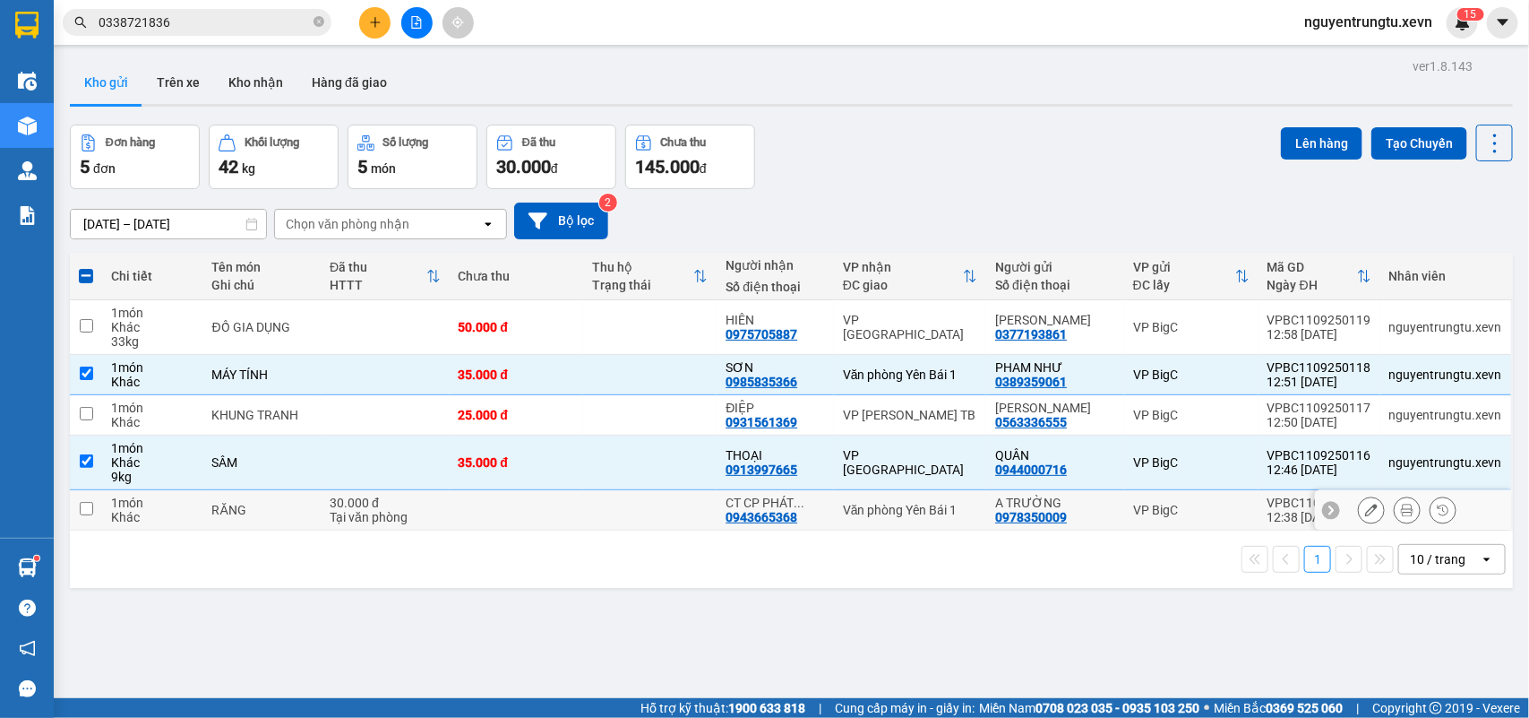
click at [614, 509] on td at bounding box center [649, 510] width 133 height 40
checkbox input "true"
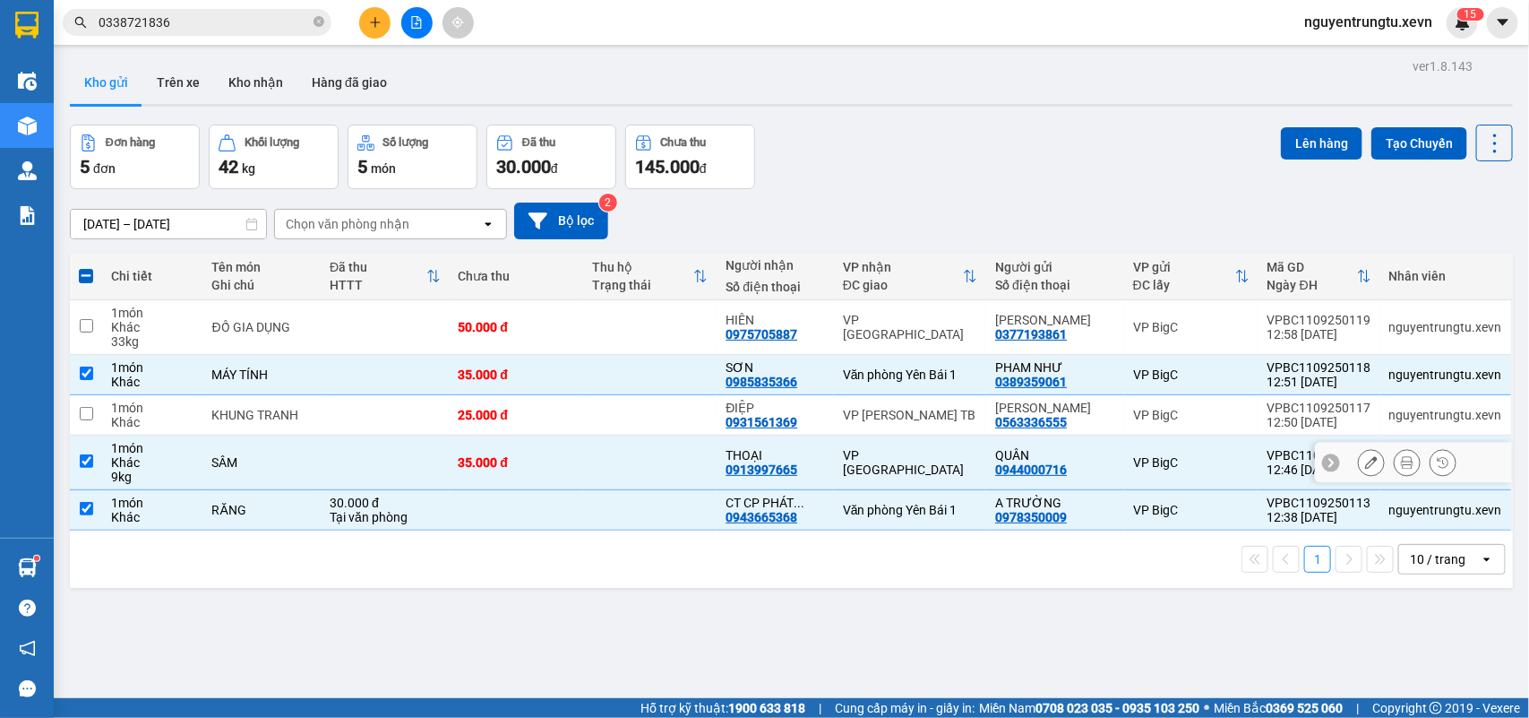
click at [633, 461] on td at bounding box center [649, 462] width 133 height 55
checkbox input "false"
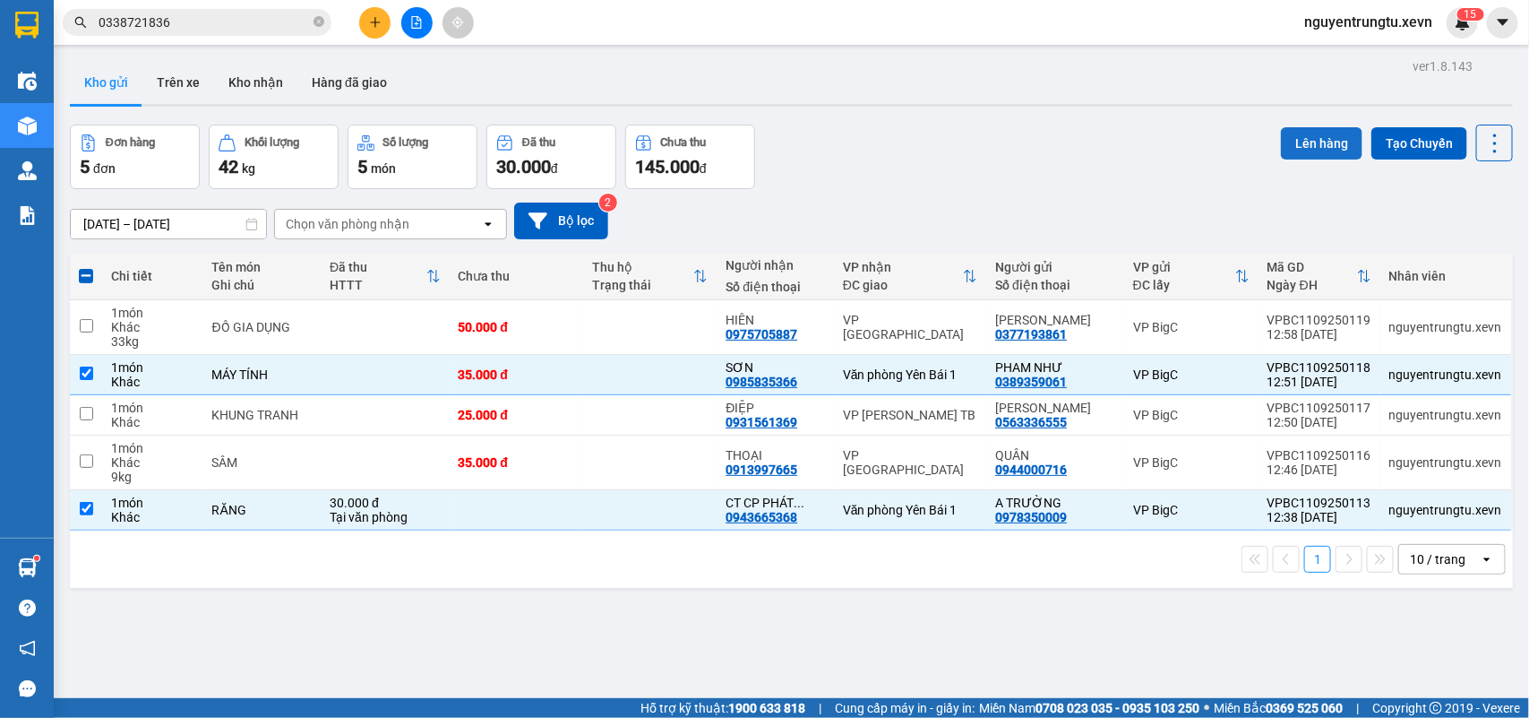
click at [1324, 141] on button "Lên hàng" at bounding box center [1322, 143] width 82 height 32
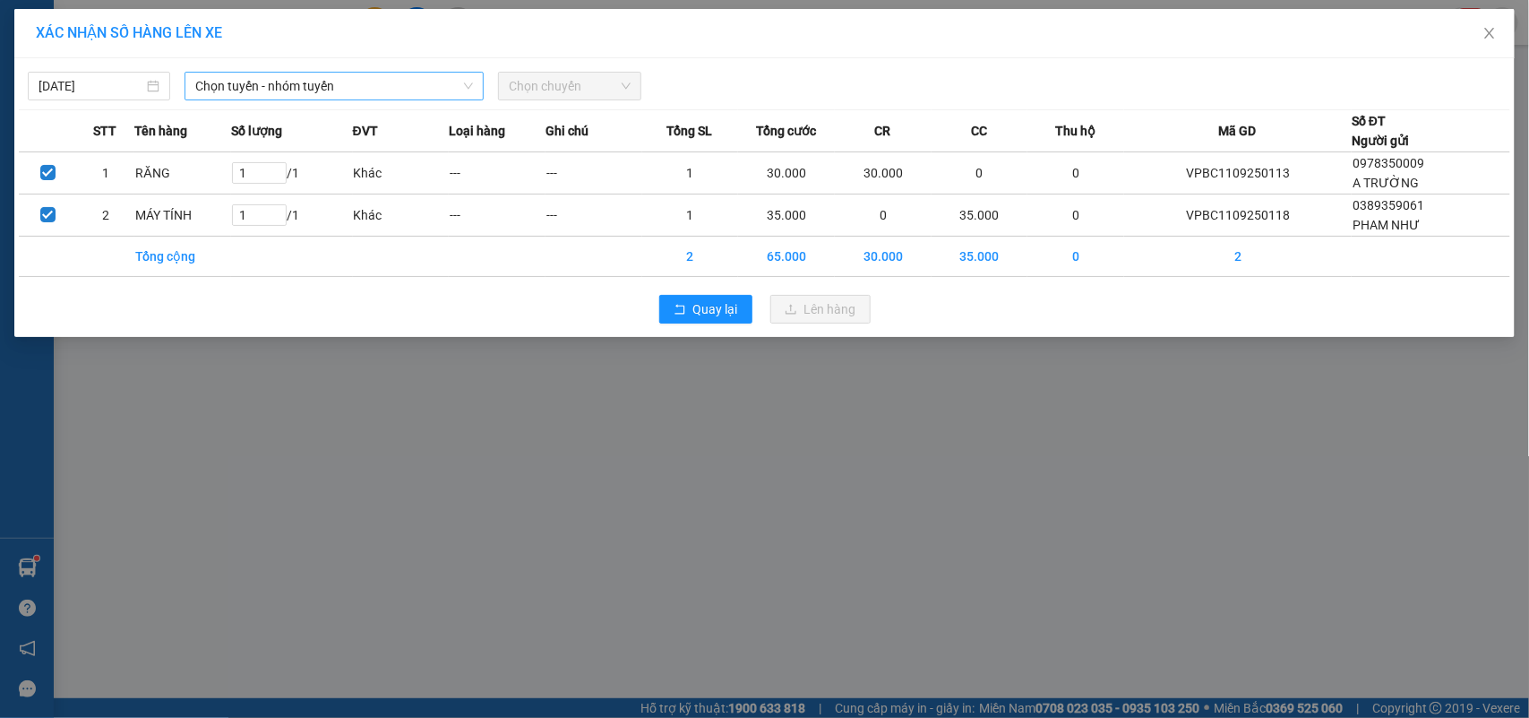
click at [403, 78] on span "Chọn tuyến - nhóm tuyến" at bounding box center [334, 86] width 278 height 27
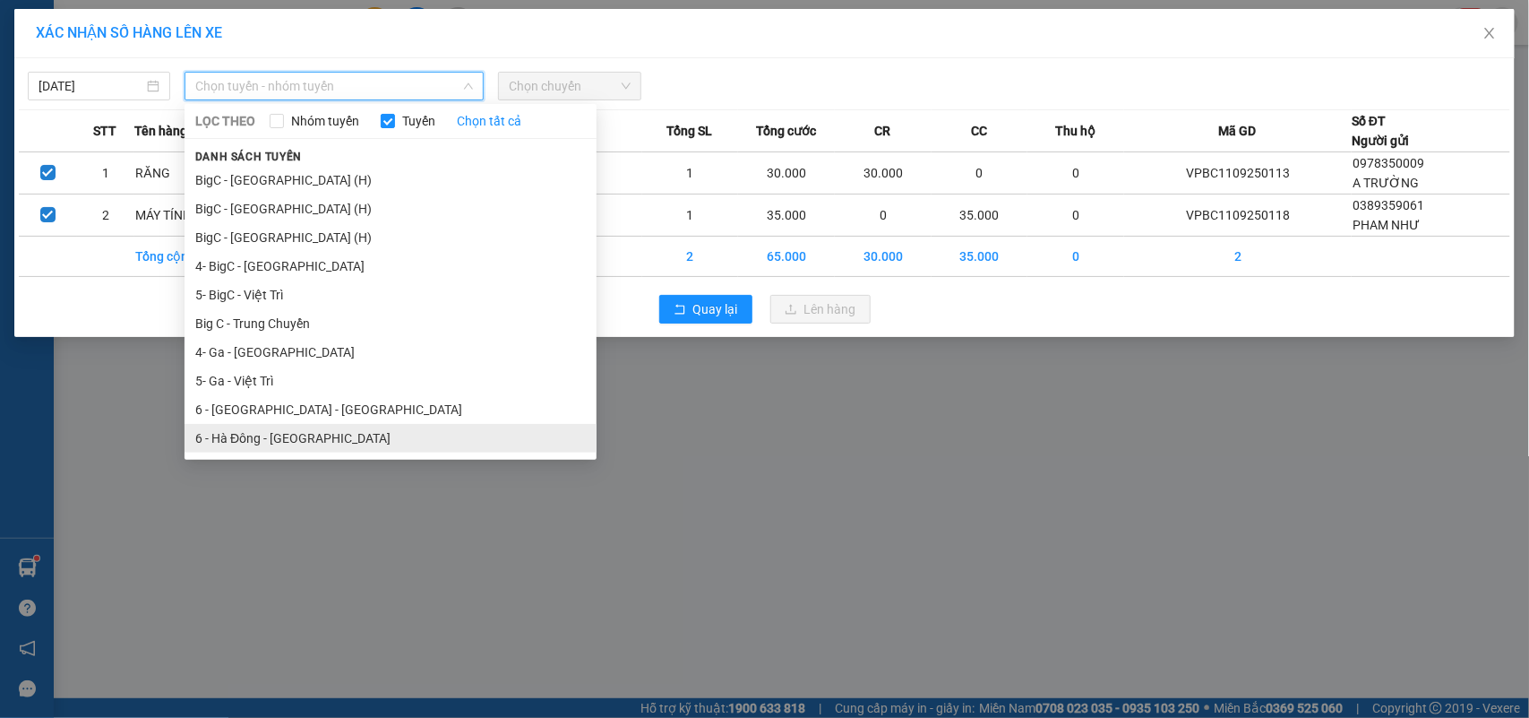
click at [263, 444] on li "6 - Hà Đông - [GEOGRAPHIC_DATA]" at bounding box center [391, 438] width 412 height 29
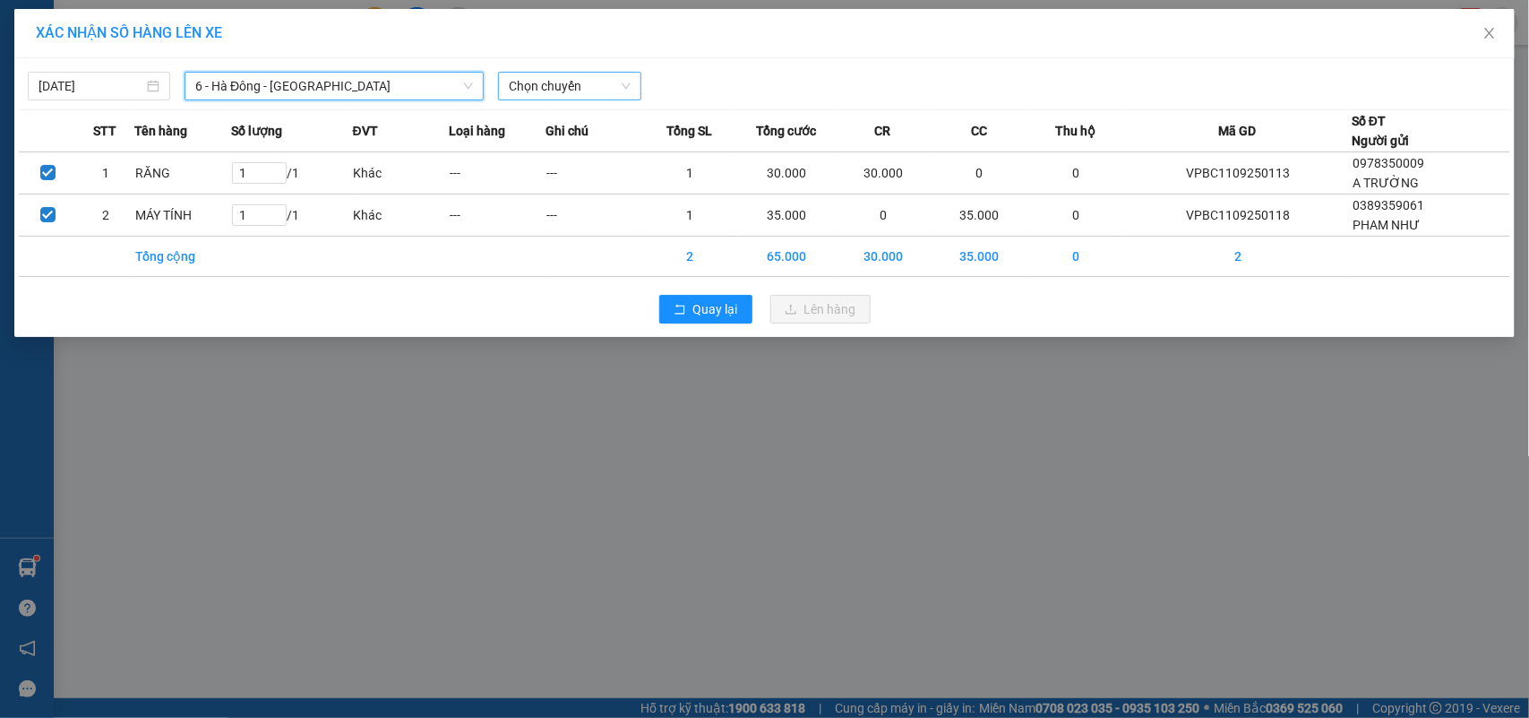
click at [533, 83] on span "Chọn chuyến" at bounding box center [569, 86] width 121 height 27
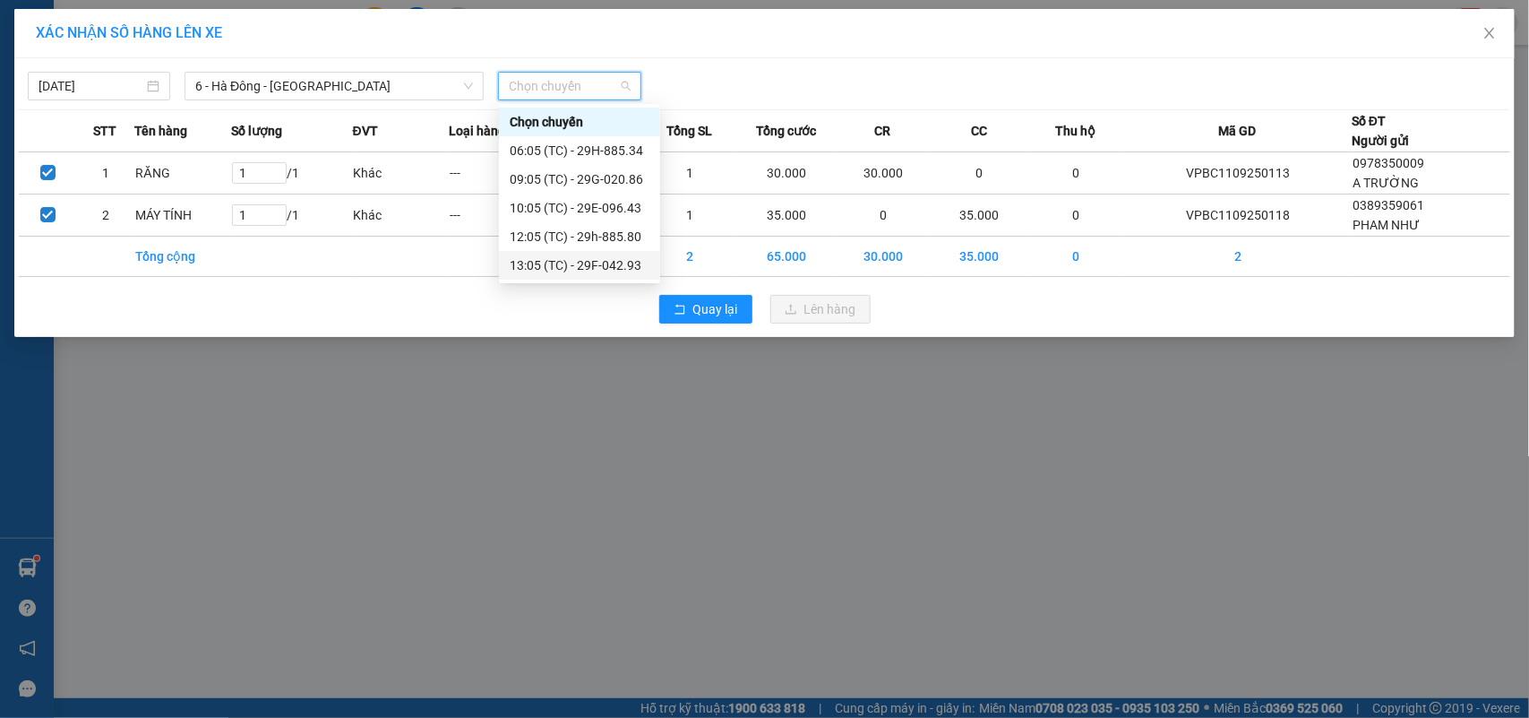
click at [549, 255] on div "13:05 (TC) - 29F-042.93" at bounding box center [580, 265] width 140 height 20
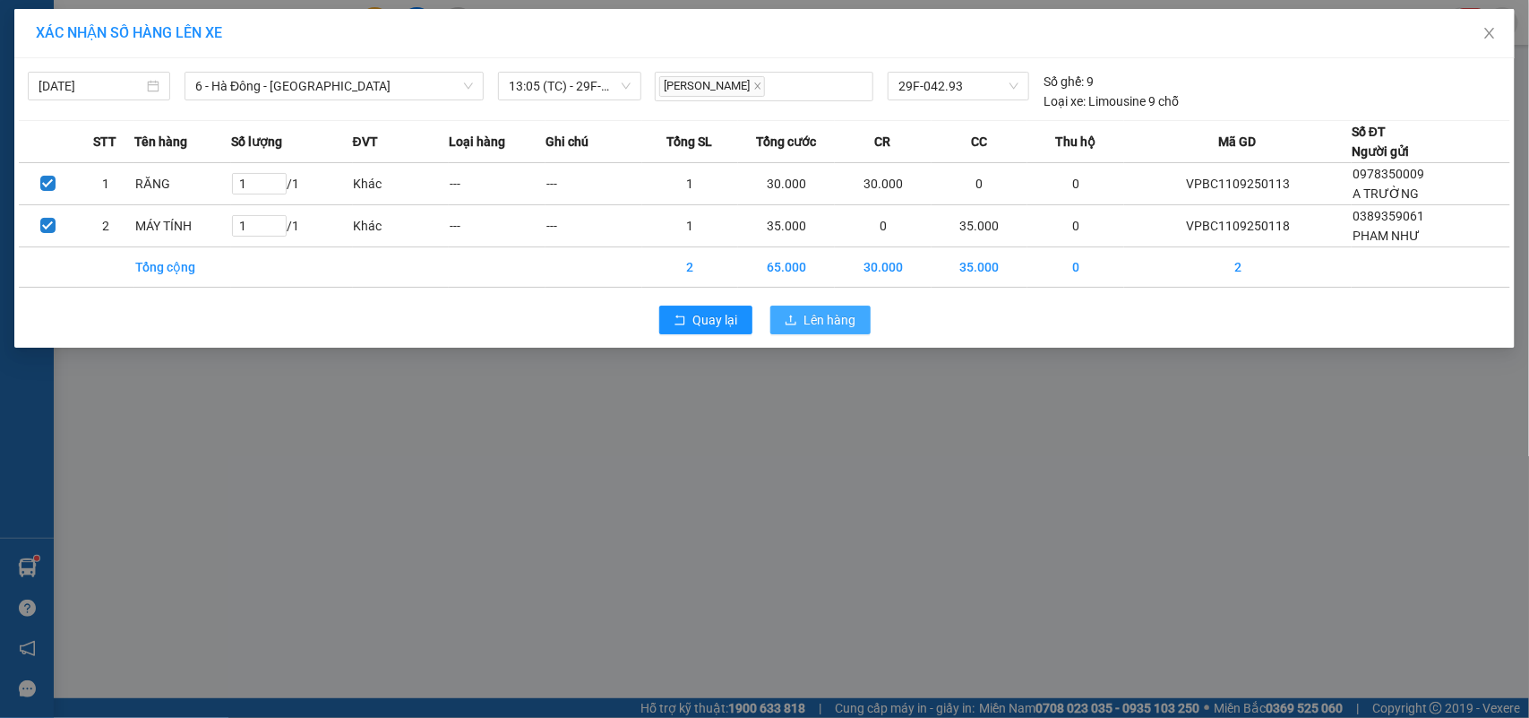
click at [798, 315] on button "Lên hàng" at bounding box center [820, 320] width 100 height 29
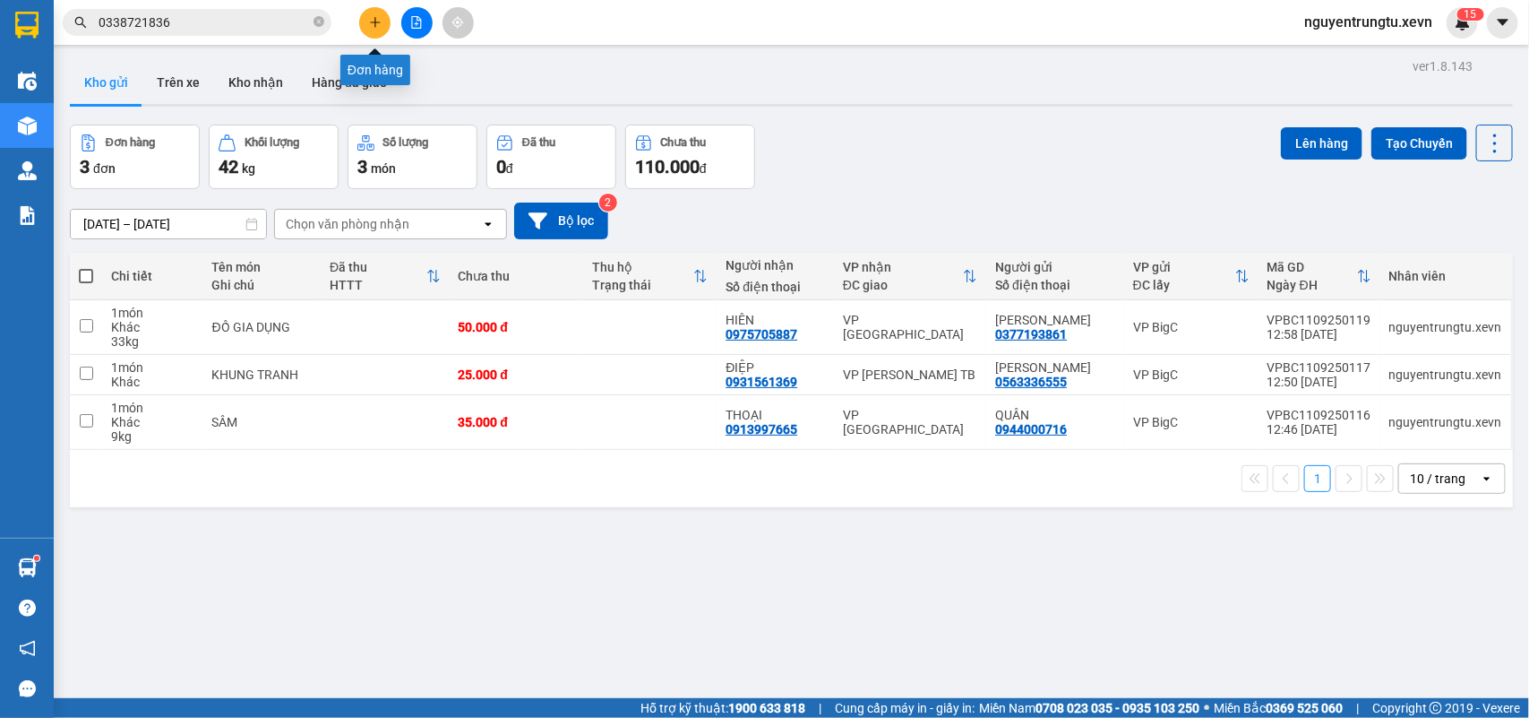
click at [385, 16] on button at bounding box center [374, 22] width 31 height 31
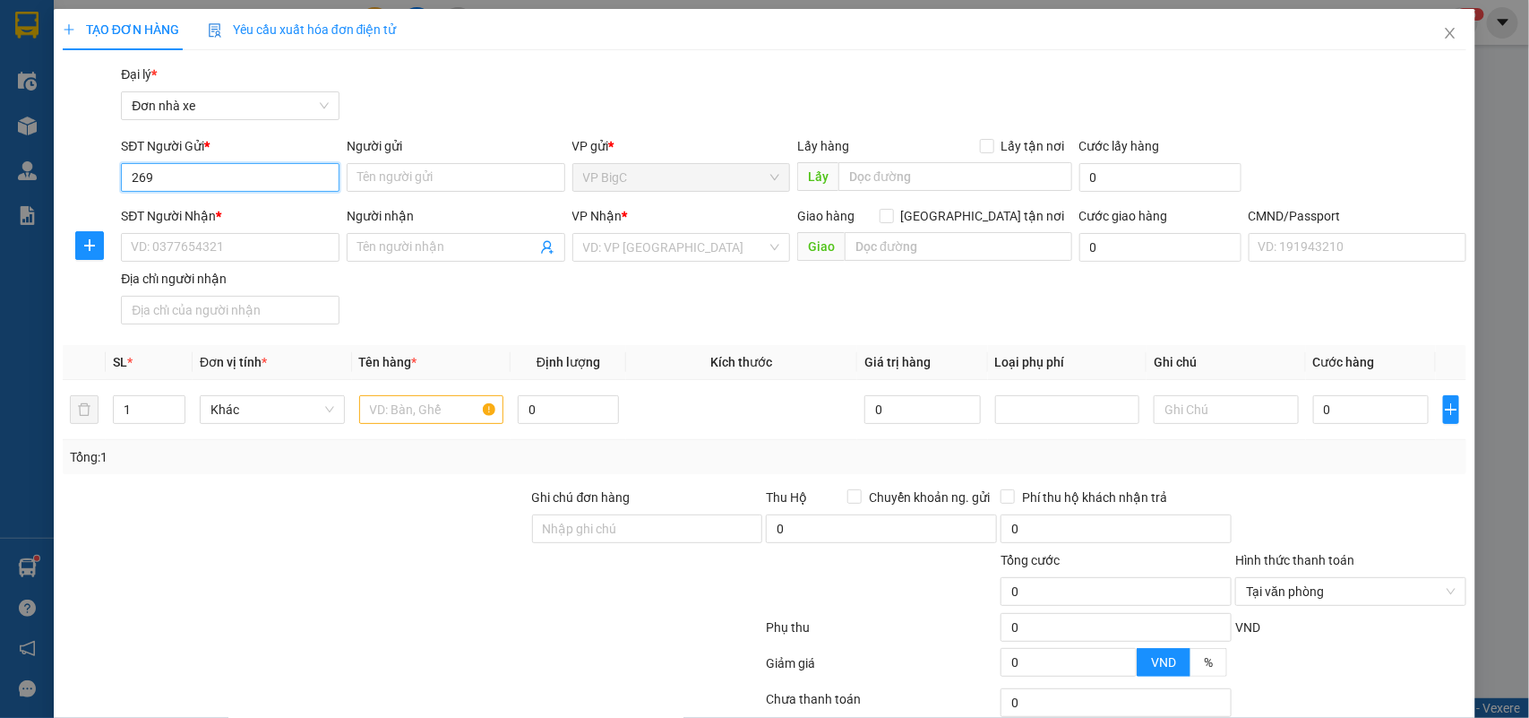
click at [193, 189] on input "269" at bounding box center [230, 177] width 219 height 29
click at [195, 176] on input "269" at bounding box center [230, 177] width 219 height 29
click at [206, 206] on div "0961757269 - [PERSON_NAME]" at bounding box center [228, 213] width 194 height 20
type input "0961757269"
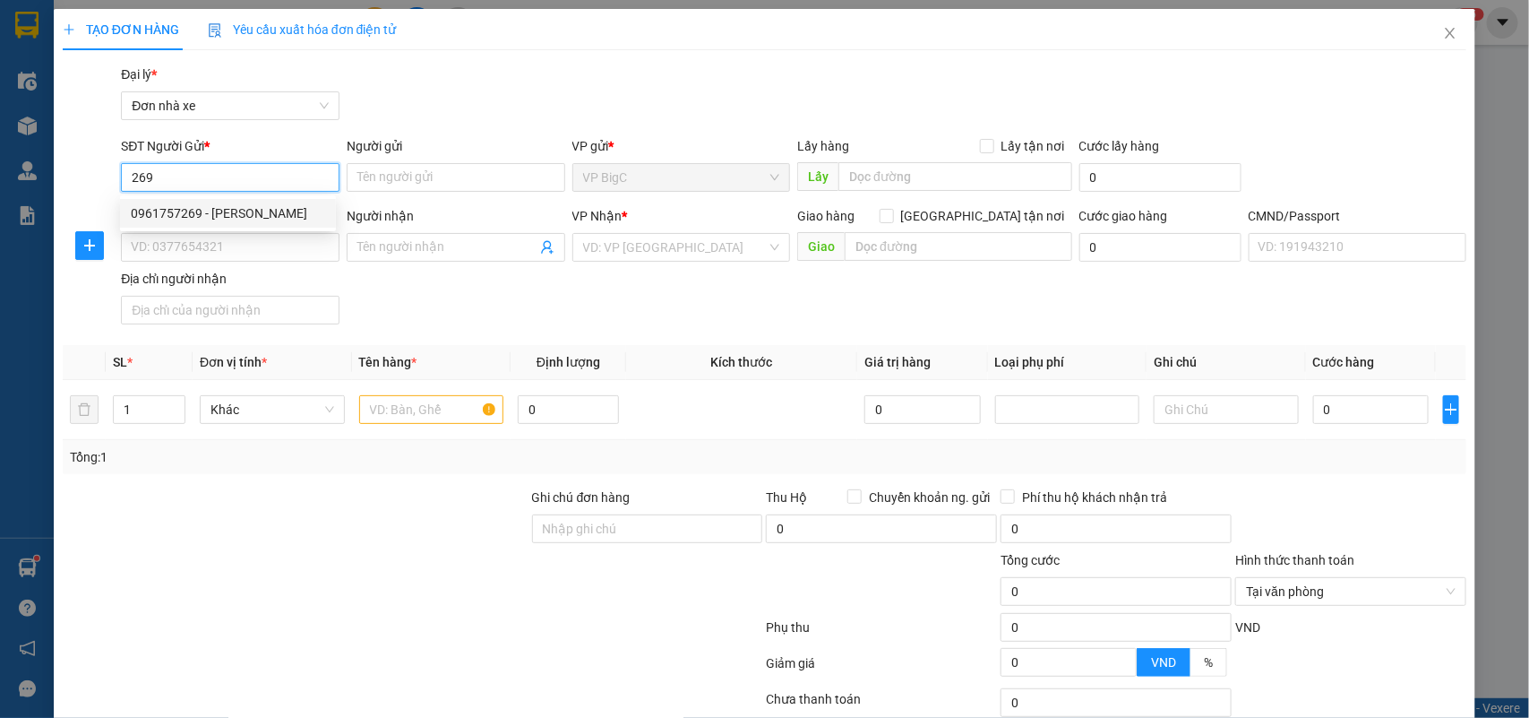
type input "[PERSON_NAME]"
type input "0949385285"
type input "[PERSON_NAME]"
type input "036083004664 [PERSON_NAME][STREET_ADDRESS] CHINH"
type input "0961757269"
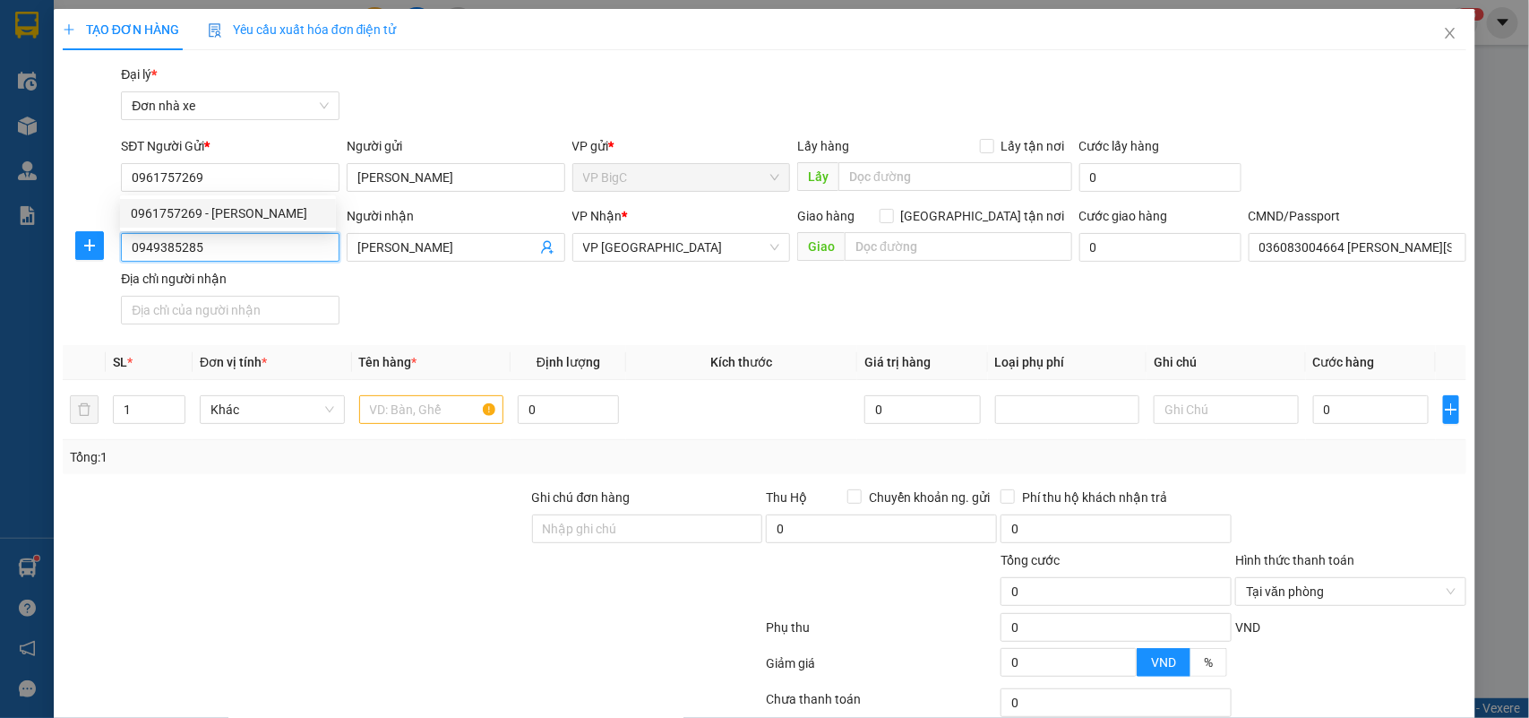
click at [278, 233] on input "0949385285" at bounding box center [230, 247] width 219 height 29
click at [275, 240] on input "0949385285" at bounding box center [230, 247] width 219 height 29
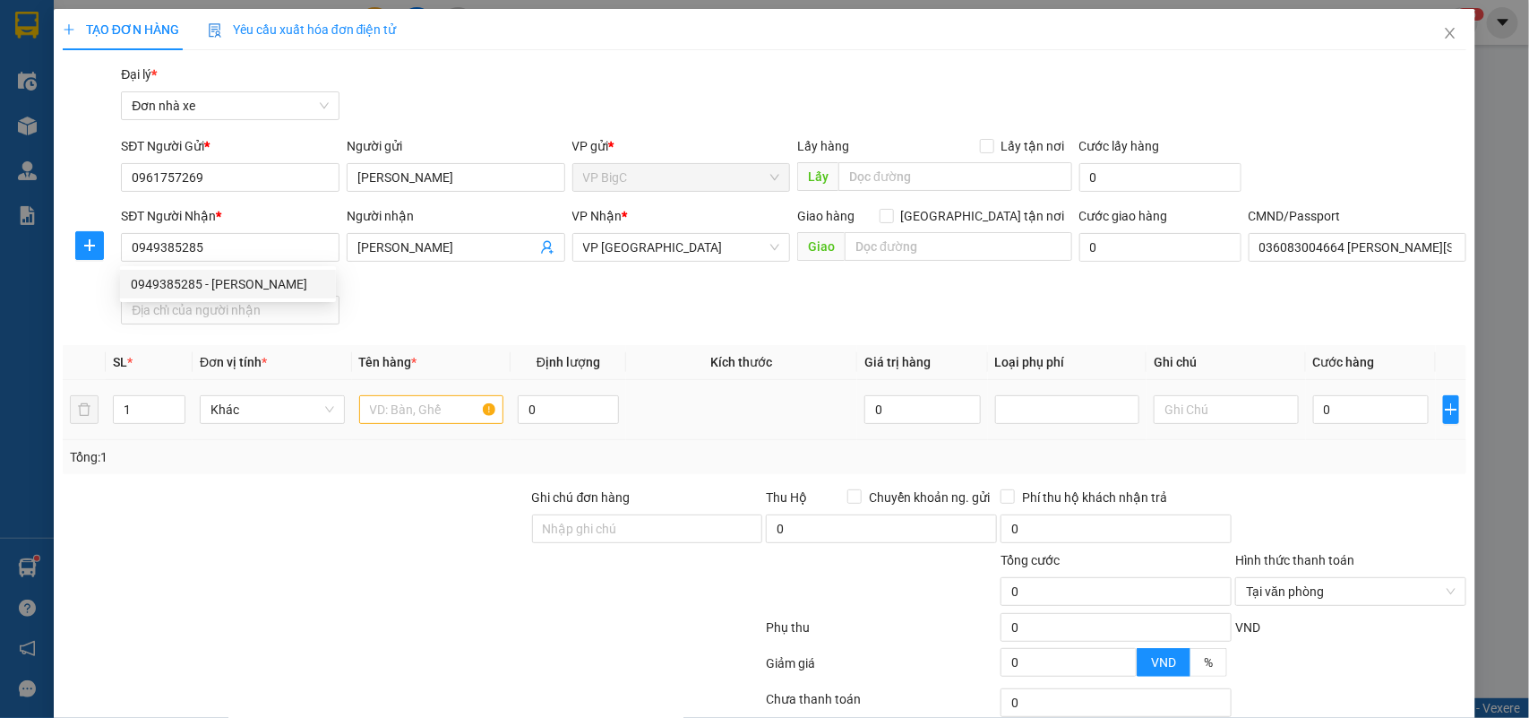
drag, startPoint x: 504, startPoint y: 341, endPoint x: 435, endPoint y: 413, distance: 99.5
click at [504, 343] on div "Transit Pickup Surcharge Ids Transit Deliver Surcharge Ids Transit Deliver Surc…" at bounding box center [765, 441] width 1405 height 753
click at [435, 414] on input "text" at bounding box center [431, 409] width 145 height 29
click at [422, 415] on input "text" at bounding box center [431, 409] width 145 height 29
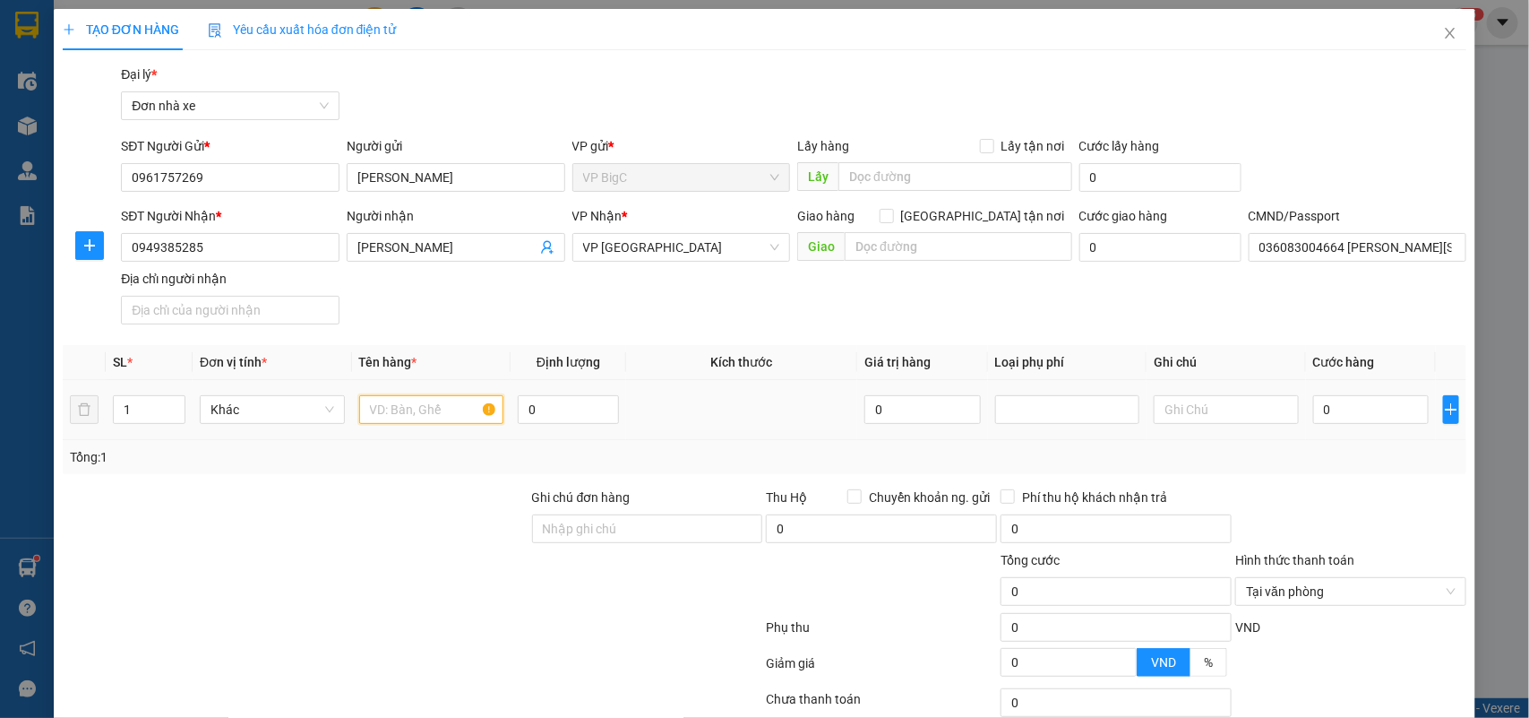
click at [422, 415] on input "text" at bounding box center [431, 409] width 145 height 29
click at [421, 414] on input "text" at bounding box center [431, 409] width 145 height 29
type input "thảm"
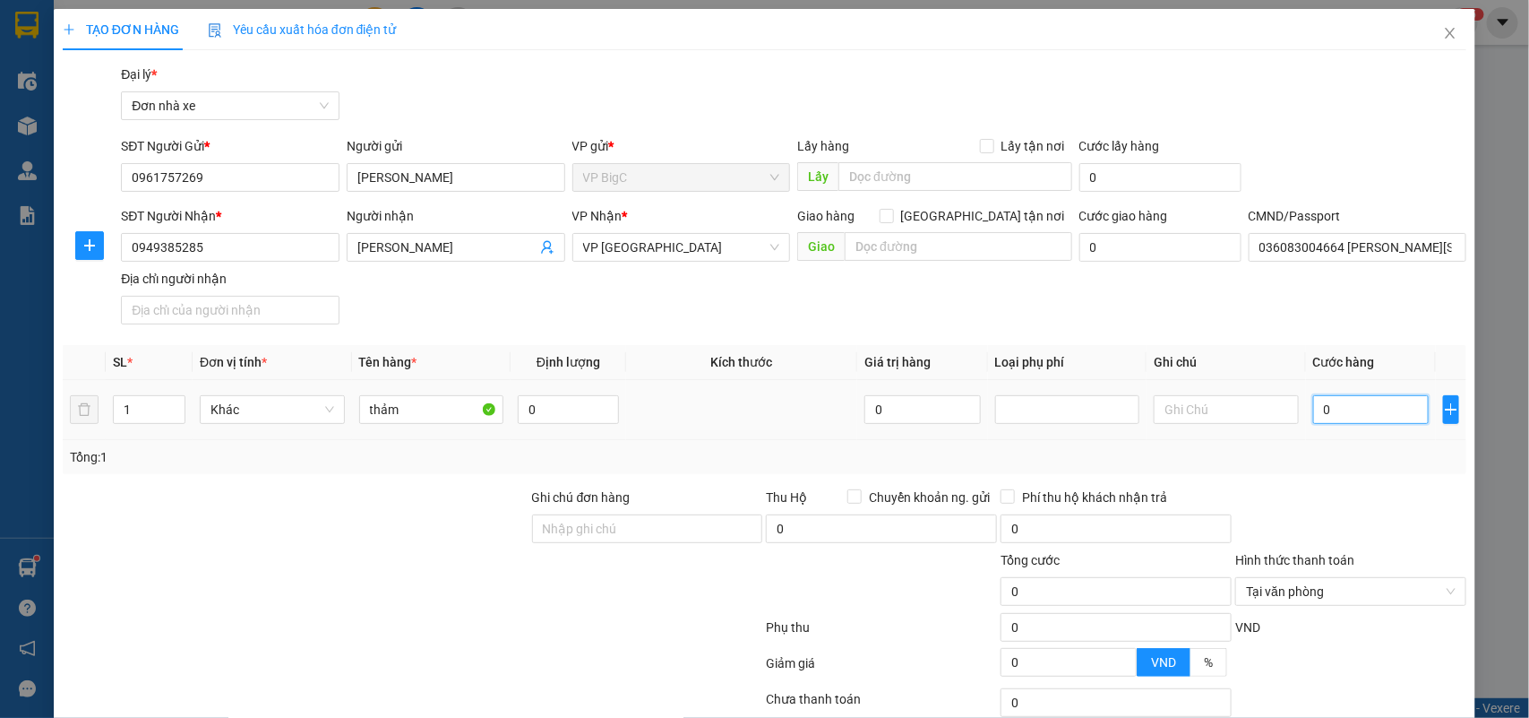
click at [1347, 421] on input "0" at bounding box center [1371, 409] width 116 height 29
type input "3"
type input "35"
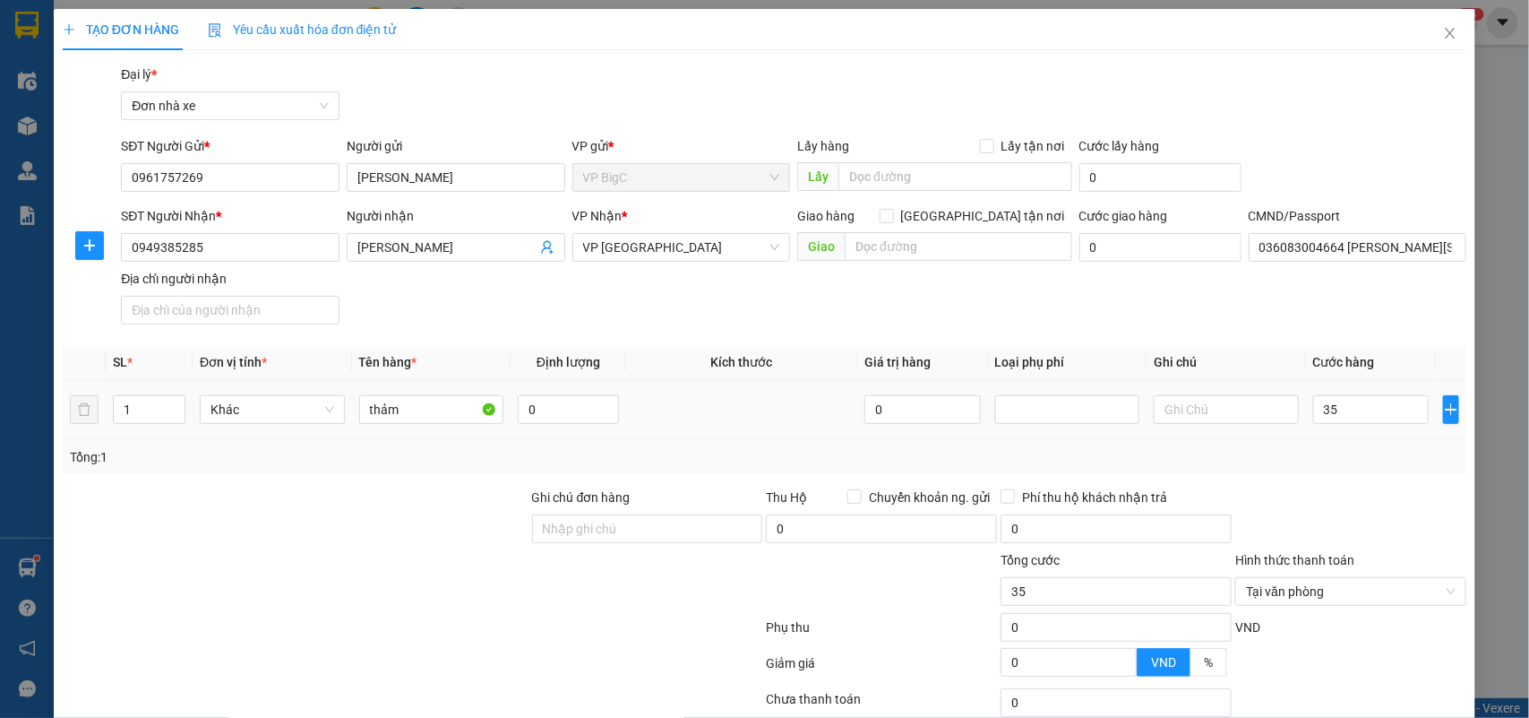
click at [1330, 435] on td "35" at bounding box center [1371, 410] width 130 height 60
type input "35.000"
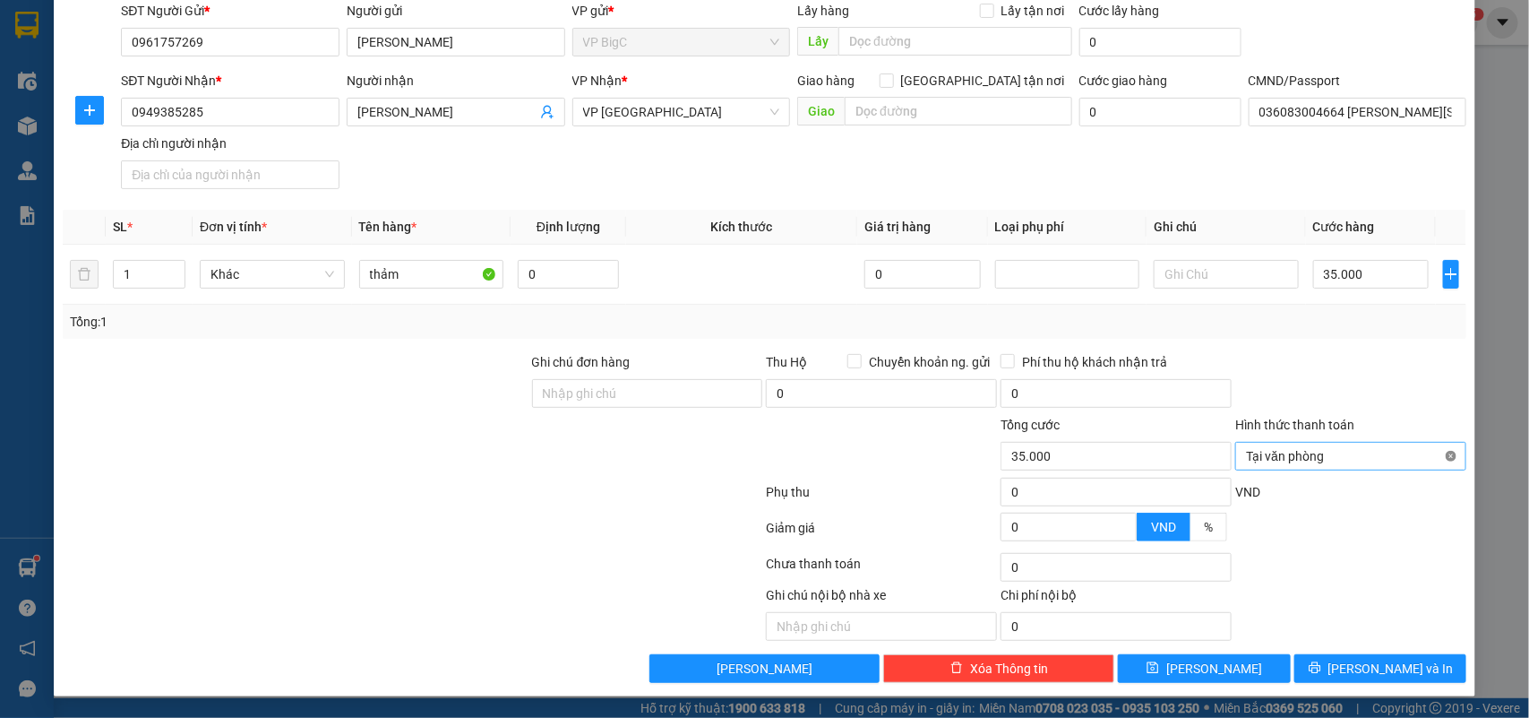
type input "35.000"
click at [1389, 658] on span "[PERSON_NAME] và In" at bounding box center [1391, 668] width 125 height 20
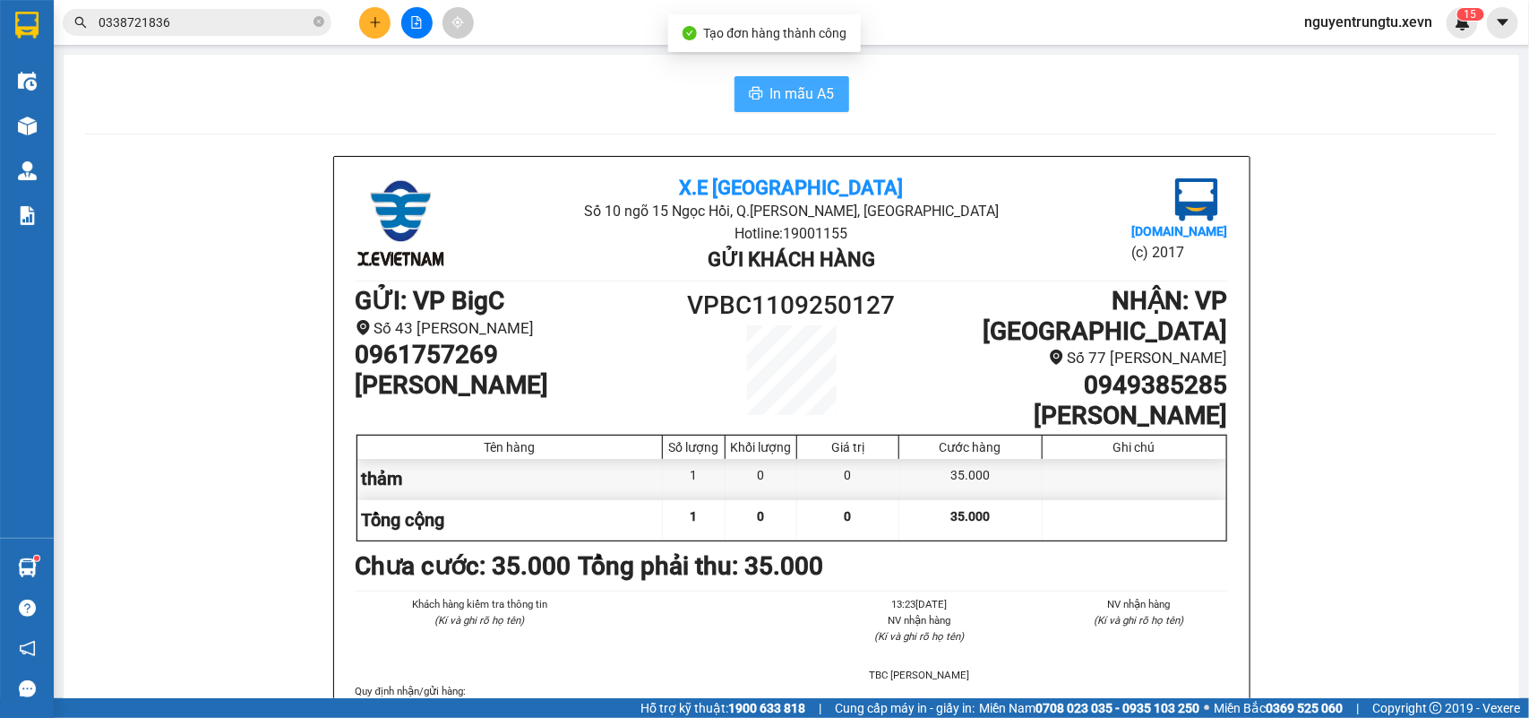
click at [778, 90] on span "In mẫu A5" at bounding box center [802, 93] width 65 height 22
